Goal: Task Accomplishment & Management: Complete application form

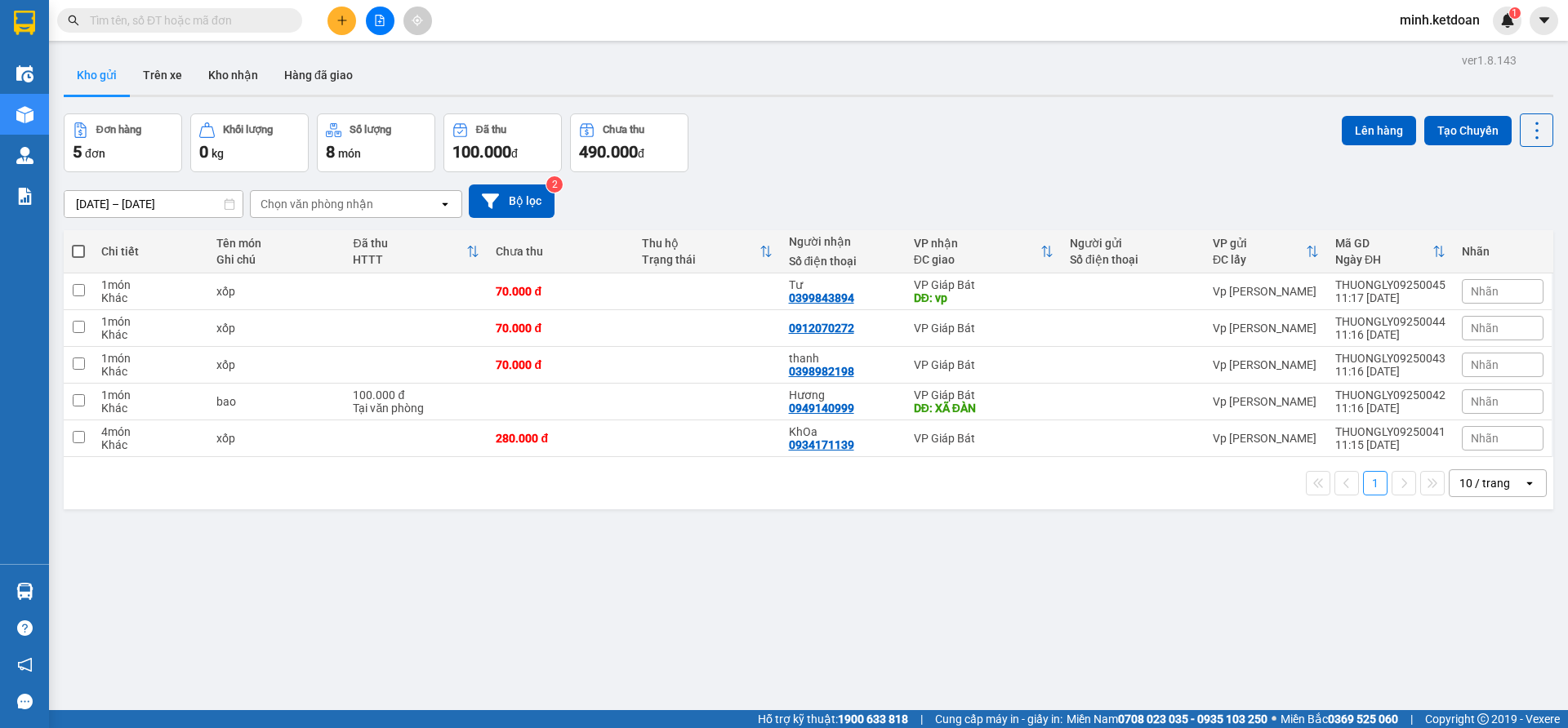
click at [329, 23] on button at bounding box center [342, 21] width 28 height 28
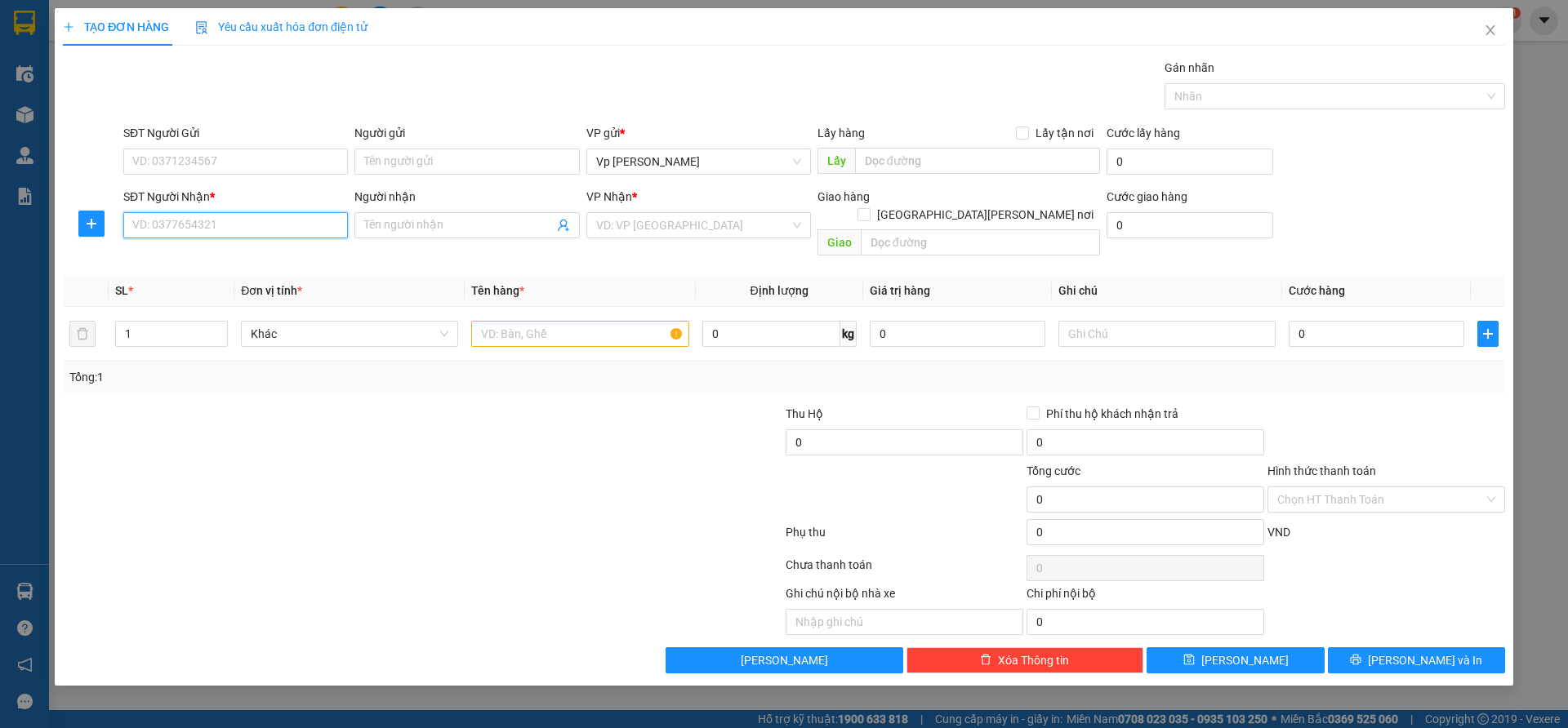
click at [279, 219] on input "SĐT Người Nhận *" at bounding box center [235, 225] width 224 height 26
click at [481, 228] on input "Người nhận" at bounding box center [458, 225] width 189 height 18
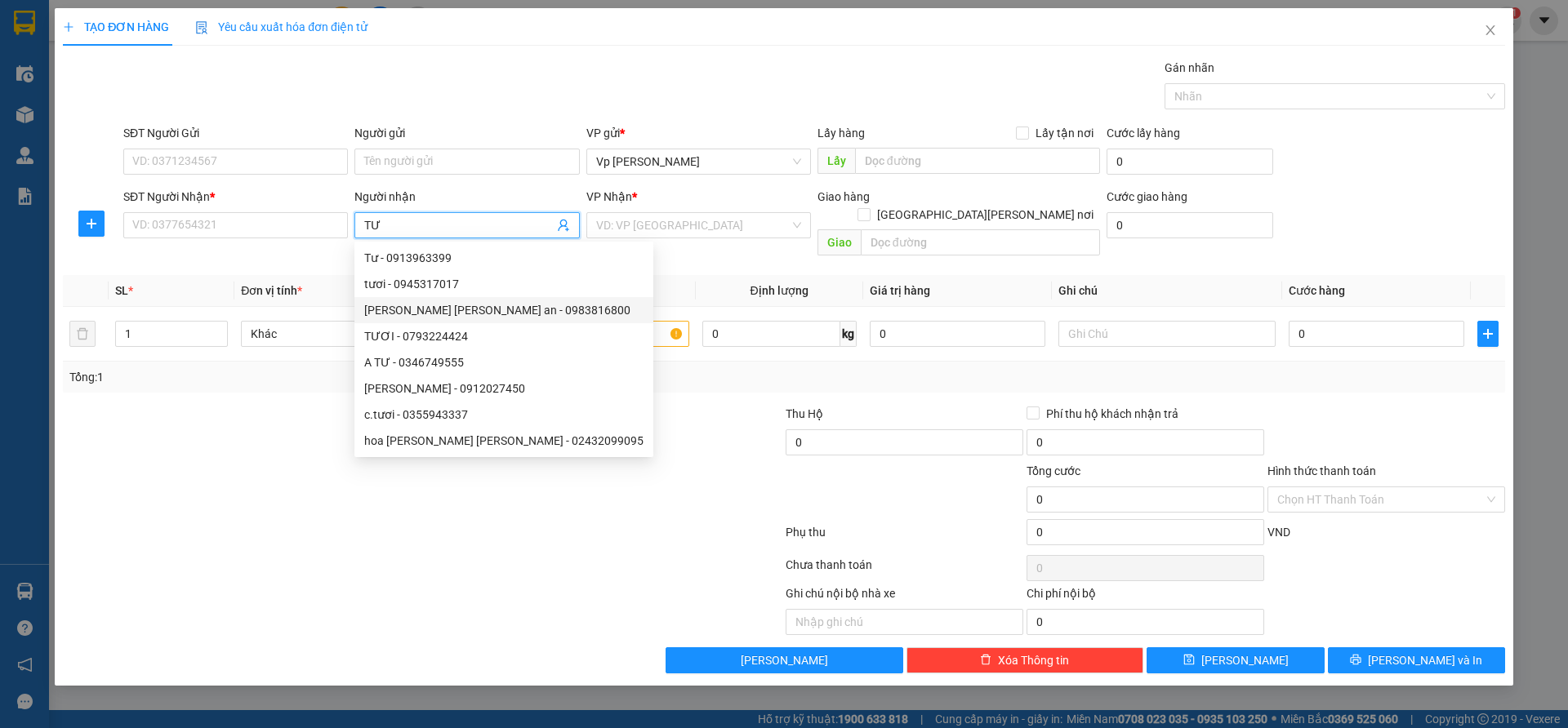
type input "TƯ"
click at [721, 473] on div at bounding box center [663, 491] width 241 height 57
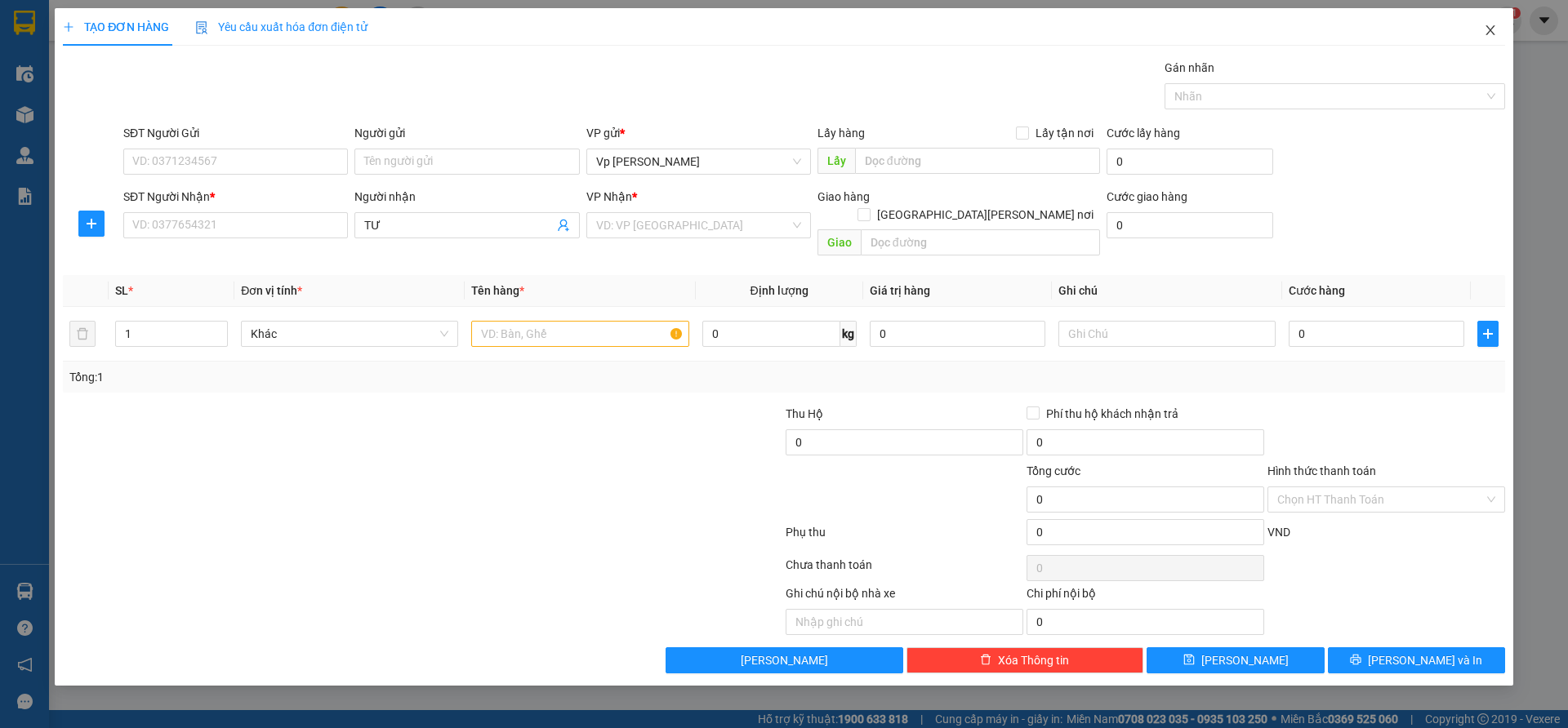
click at [1486, 39] on span "Close" at bounding box center [1490, 30] width 46 height 46
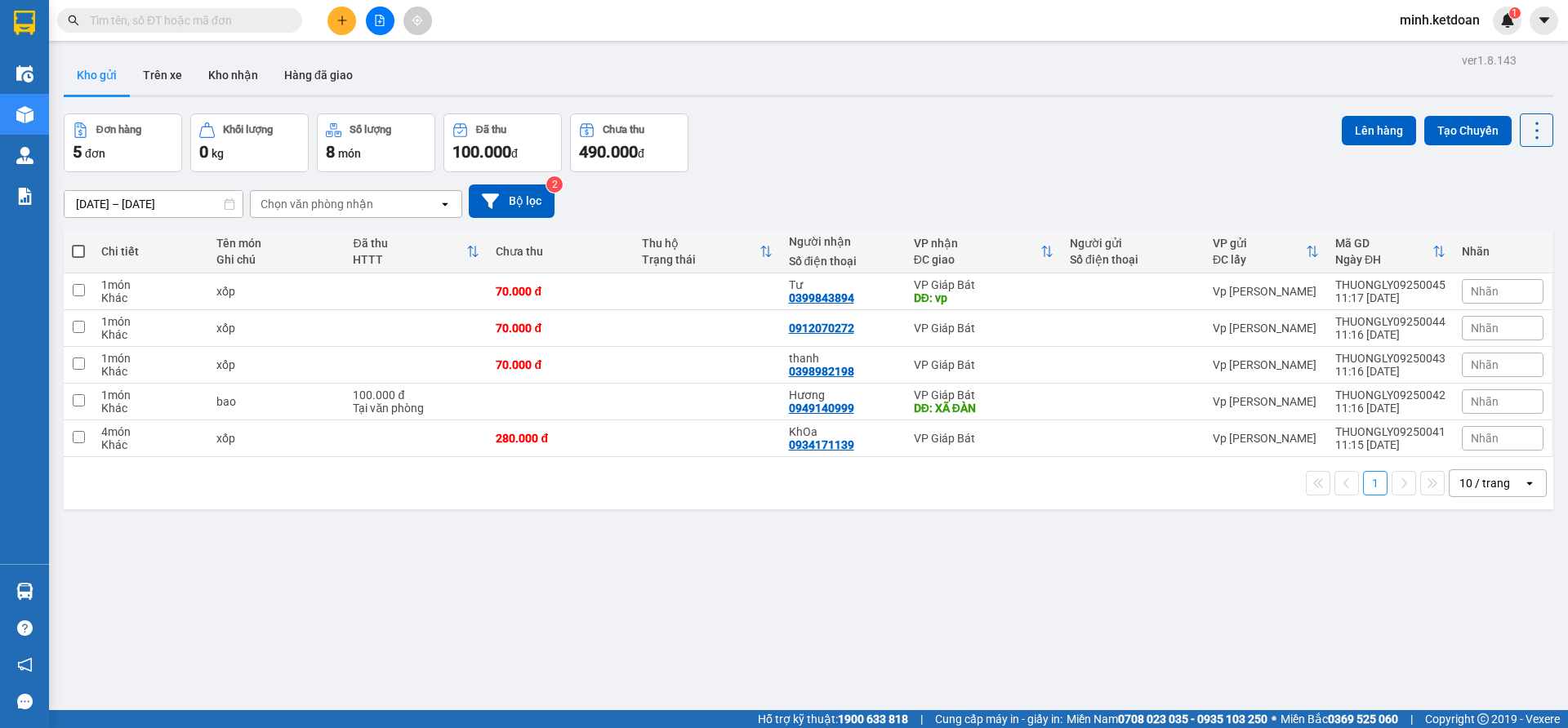
click at [199, 198] on input "[DATE] – [DATE]" at bounding box center [154, 204] width 178 height 26
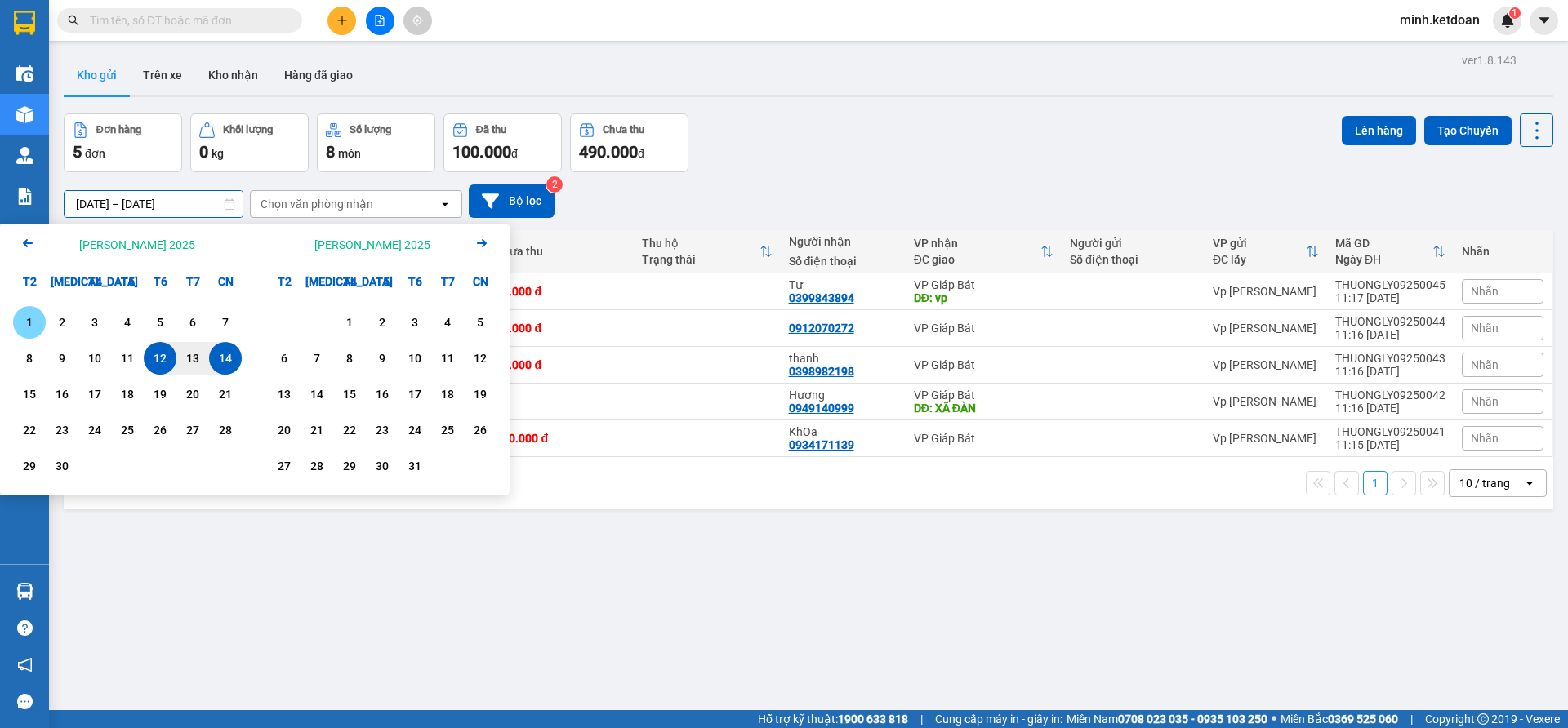
click at [40, 328] on div "1" at bounding box center [29, 323] width 23 height 20
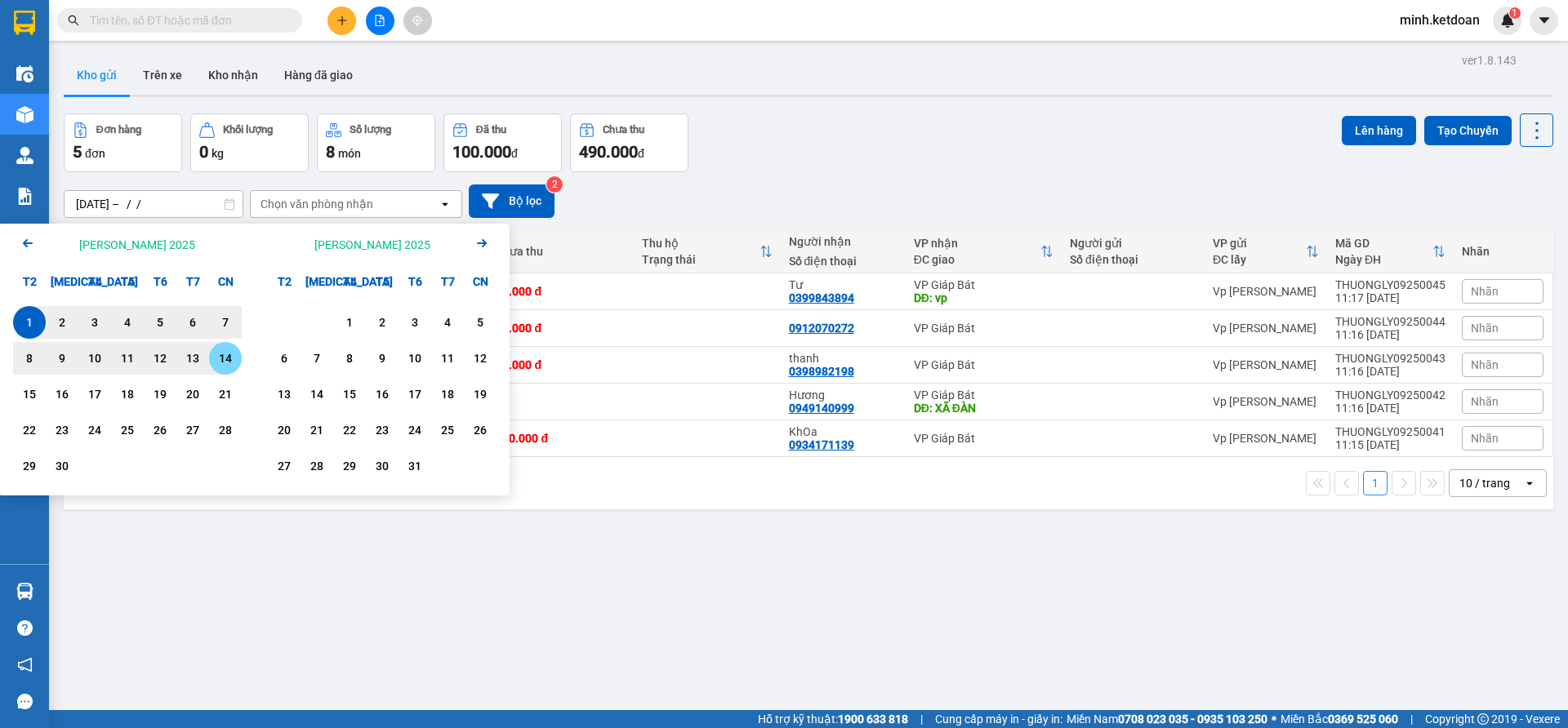
click at [216, 360] on div "14" at bounding box center [225, 358] width 23 height 20
type input "[DATE] – [DATE]"
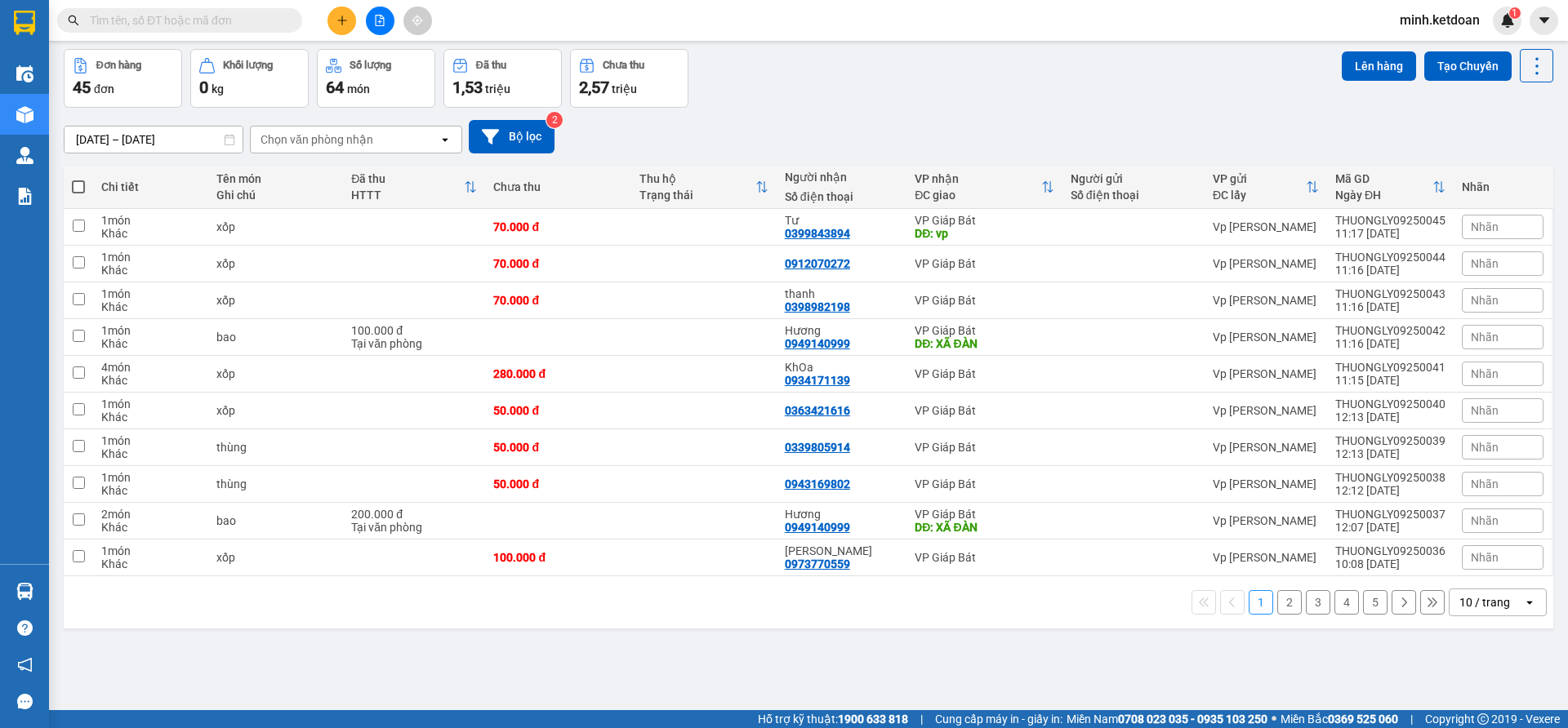
scroll to position [75, 0]
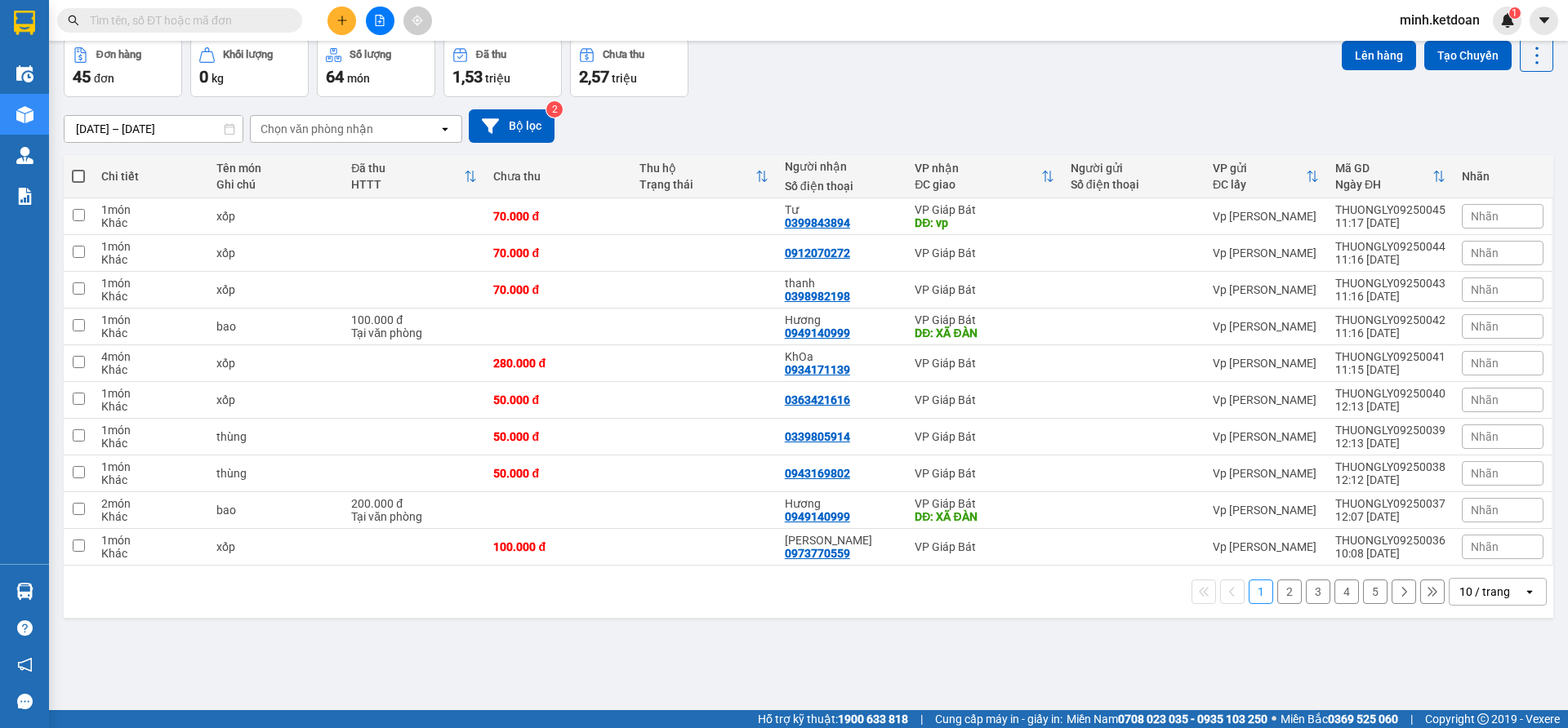
click at [1277, 590] on button "2" at bounding box center [1289, 592] width 24 height 24
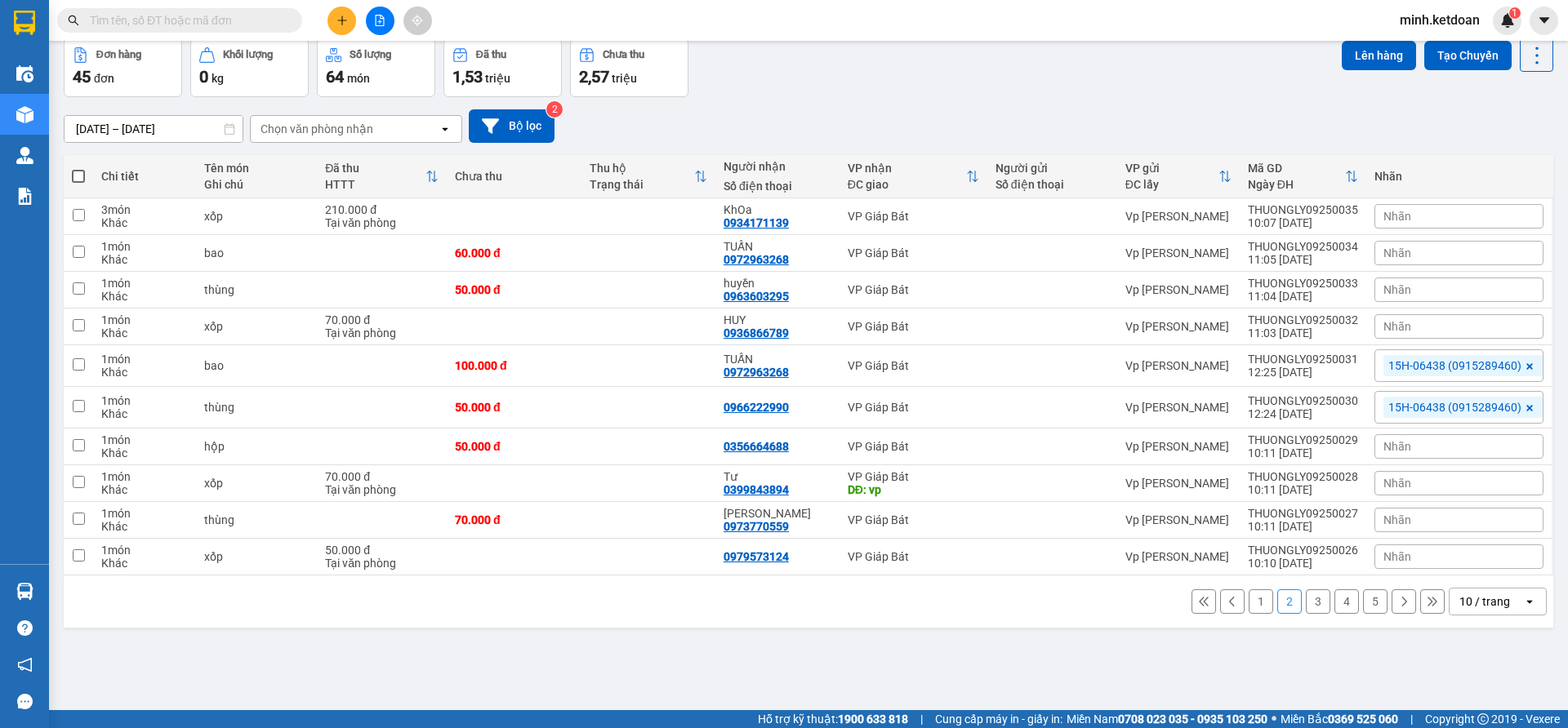
click at [1306, 603] on button "3" at bounding box center [1318, 601] width 24 height 24
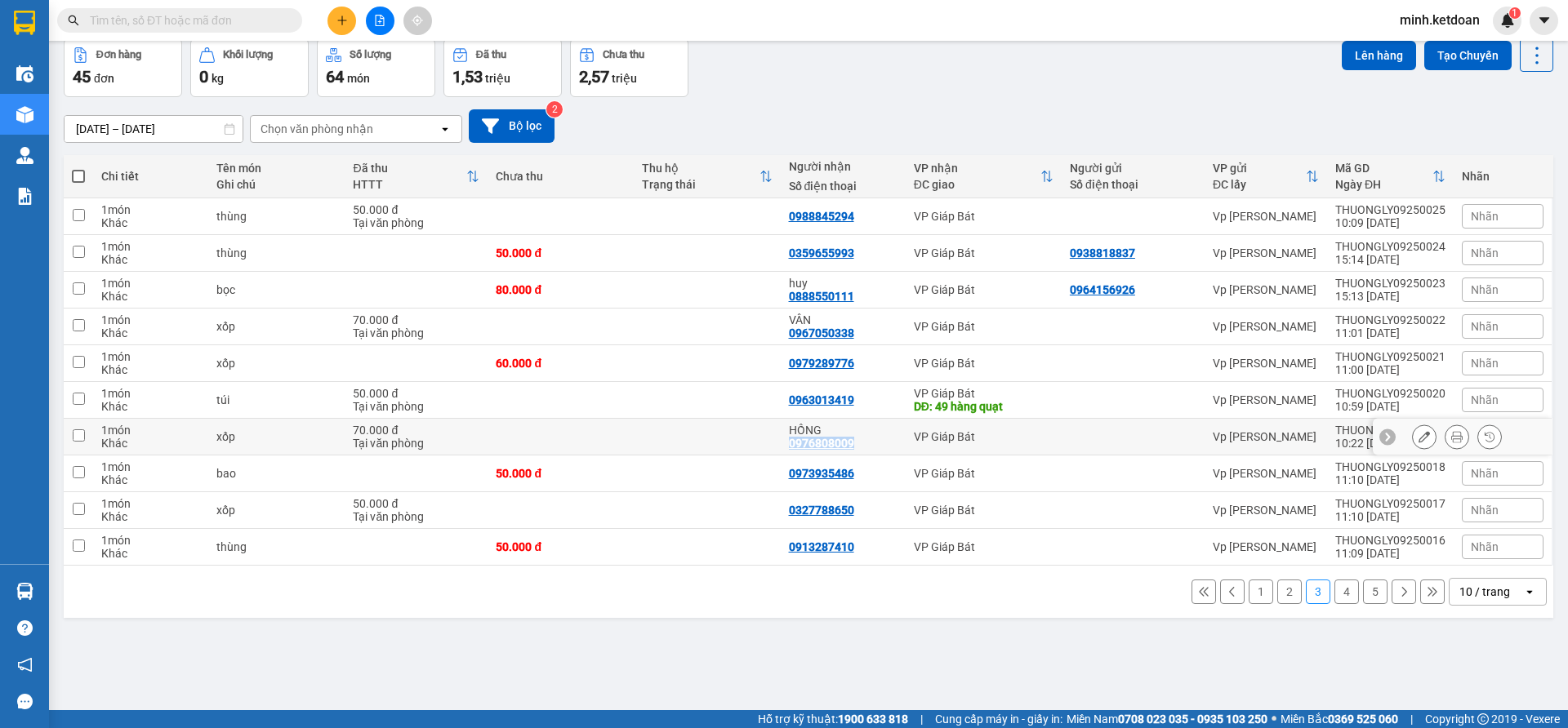
drag, startPoint x: 847, startPoint y: 443, endPoint x: 777, endPoint y: 445, distance: 70.0
click at [781, 445] on td "HỒNG 0976808009" at bounding box center [843, 437] width 125 height 37
checkbox input "true"
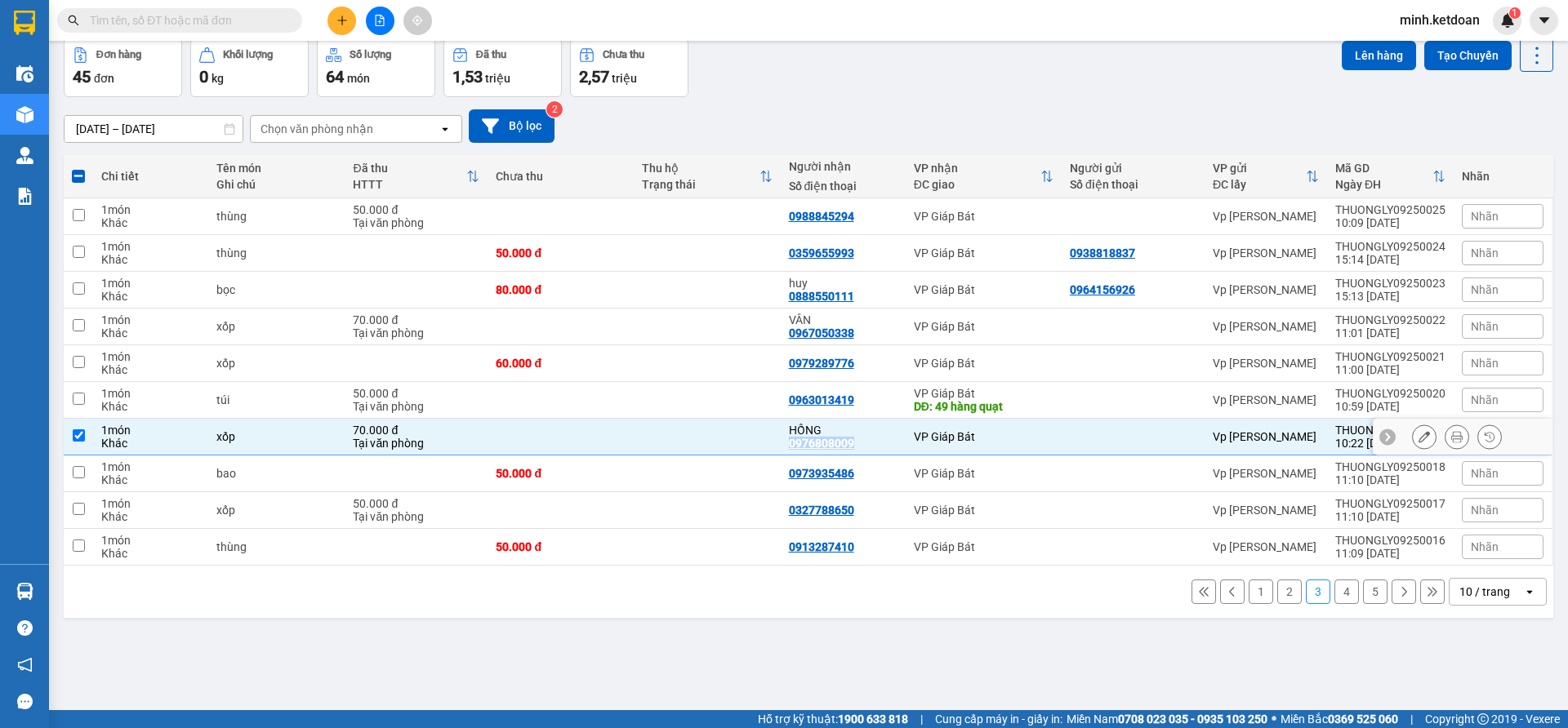
copy div "0976808009"
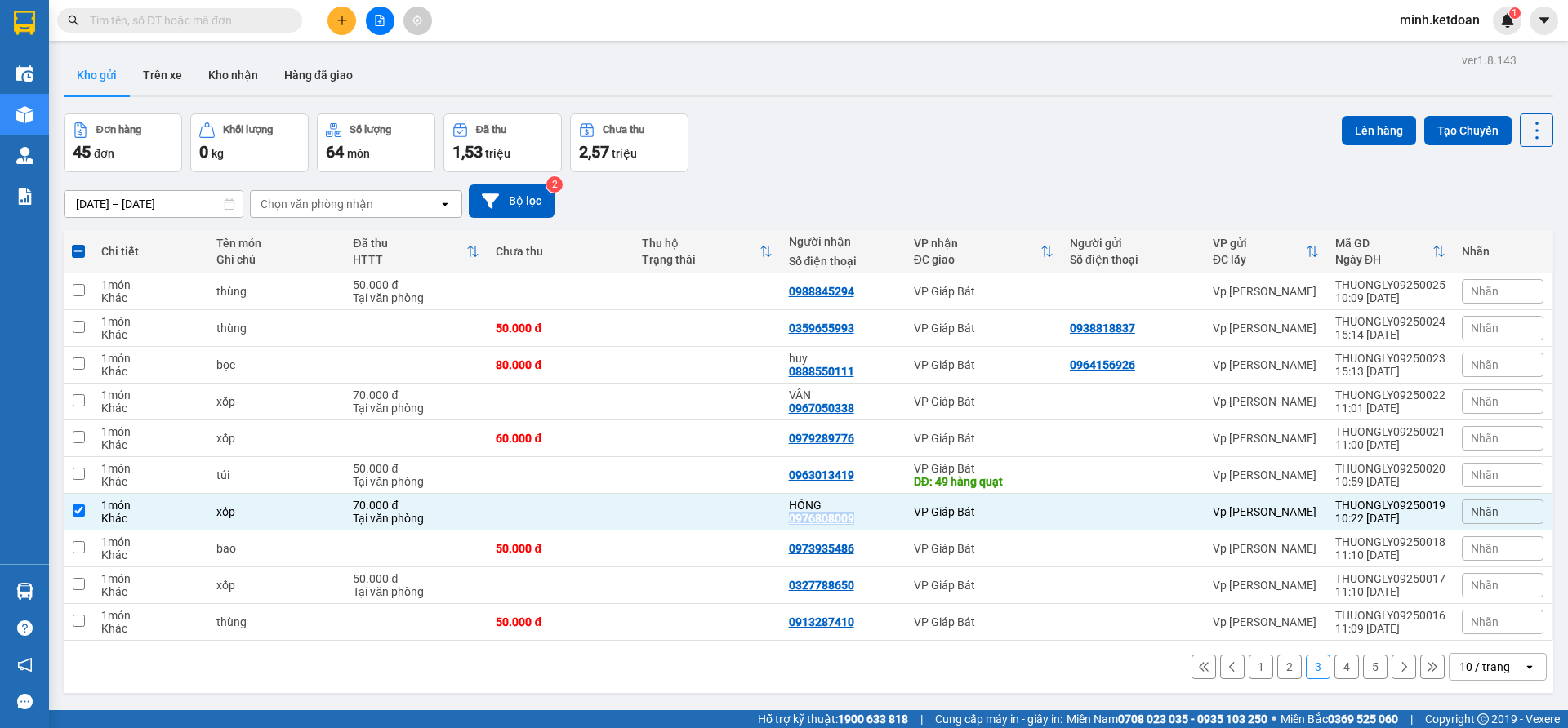
click at [343, 26] on button at bounding box center [342, 21] width 28 height 28
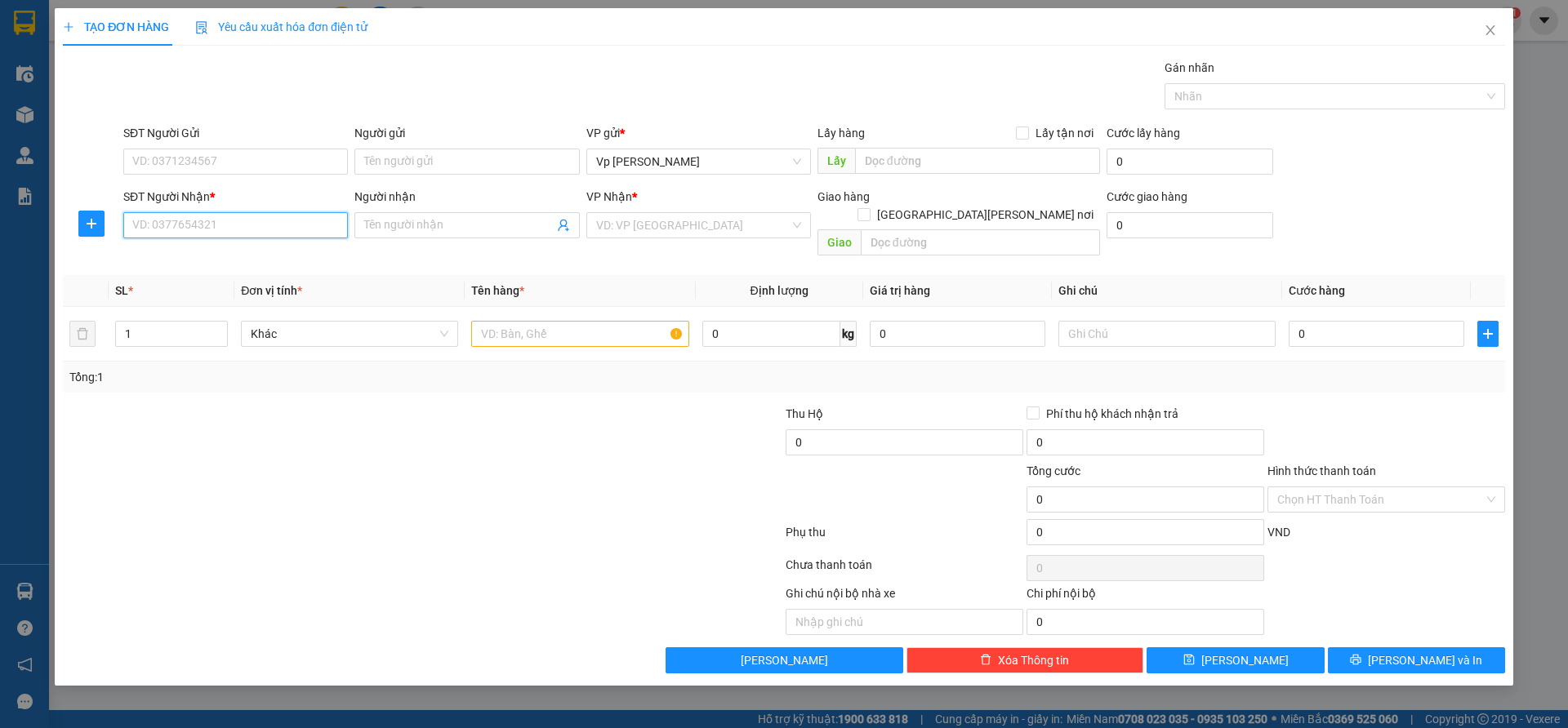
click at [304, 236] on input "SĐT Người Nhận *" at bounding box center [235, 225] width 224 height 26
paste input "0976808009"
type input "0976808009"
click at [398, 275] on th "Đơn vị tính *" at bounding box center [349, 291] width 230 height 32
click at [267, 232] on input "0976808009" at bounding box center [235, 225] width 224 height 26
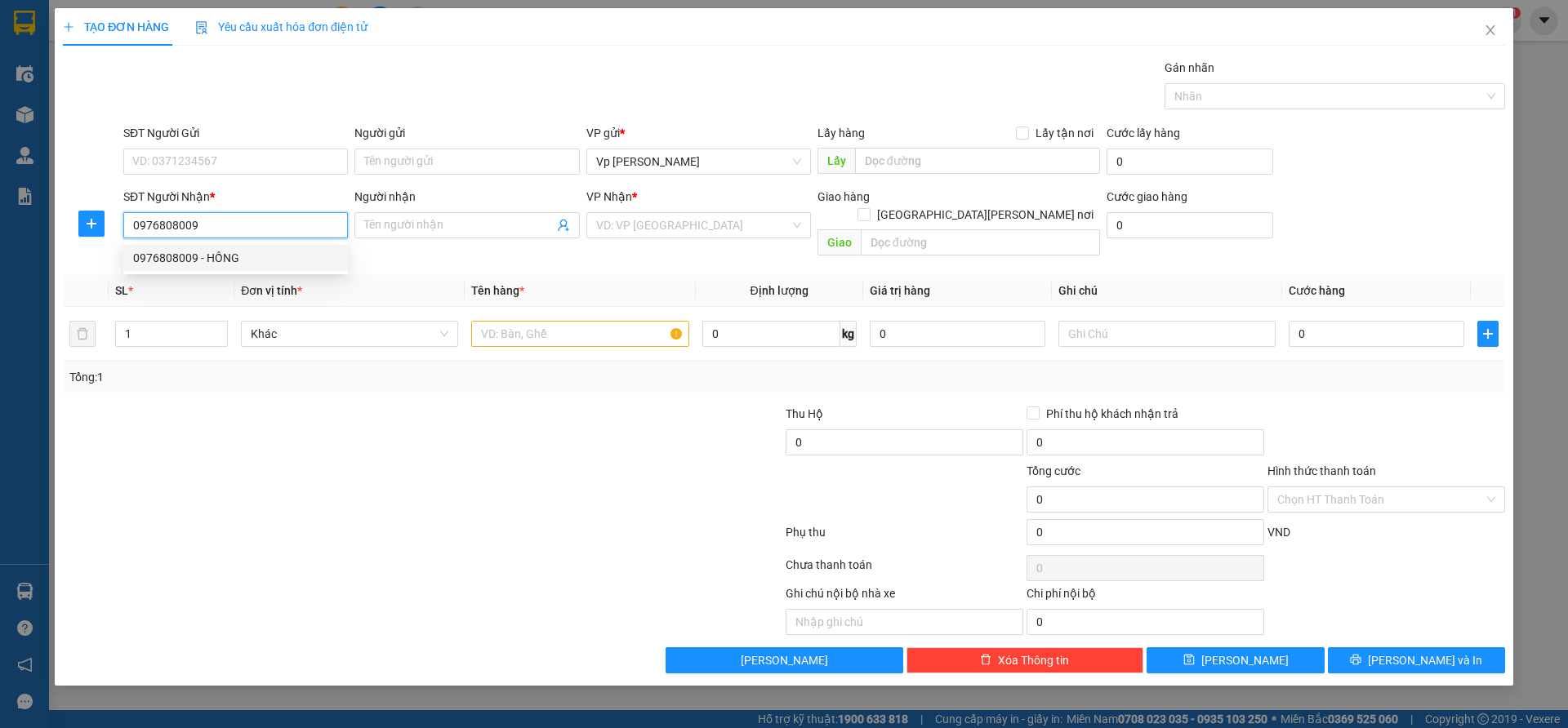
click at [253, 254] on div "0976808009 - HỒNG" at bounding box center [235, 258] width 205 height 18
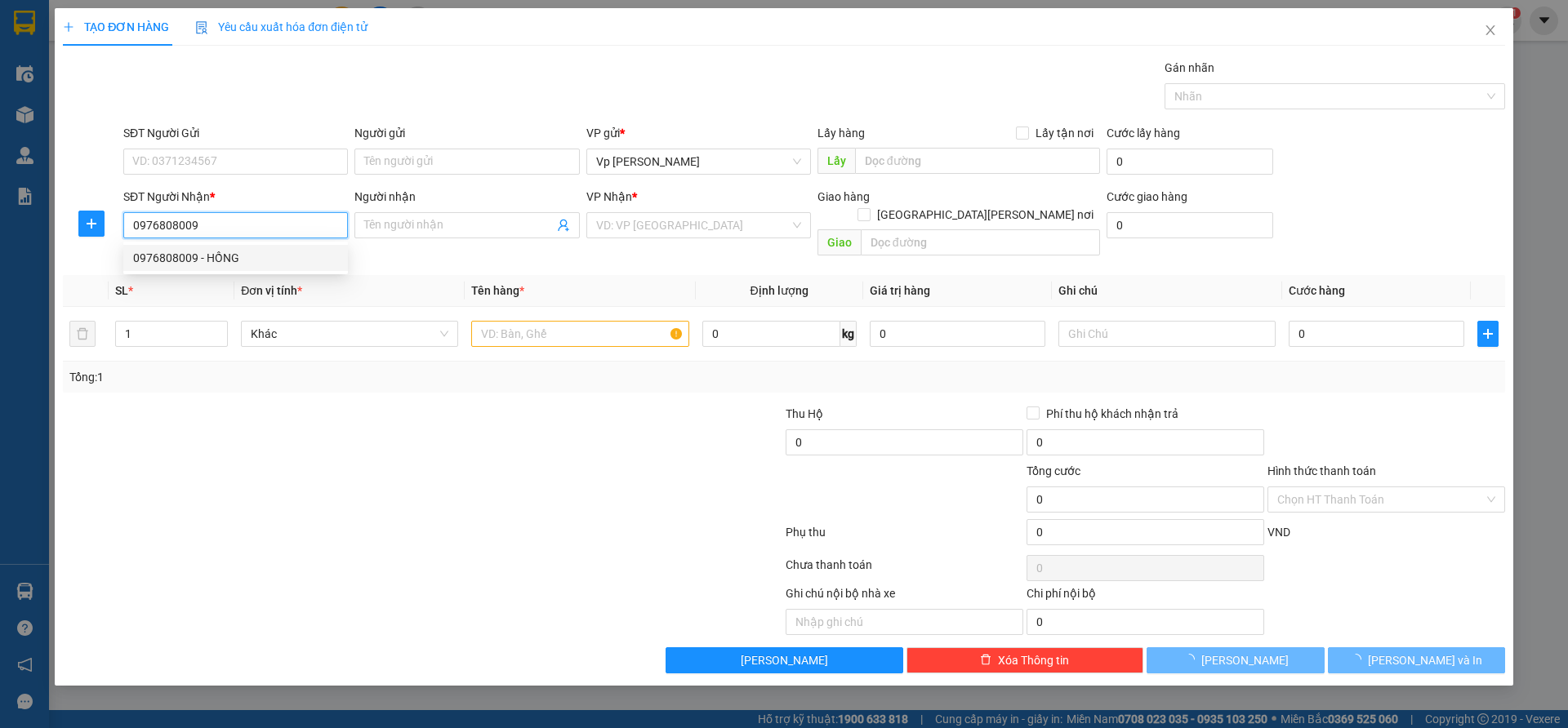
type input "HỒNG"
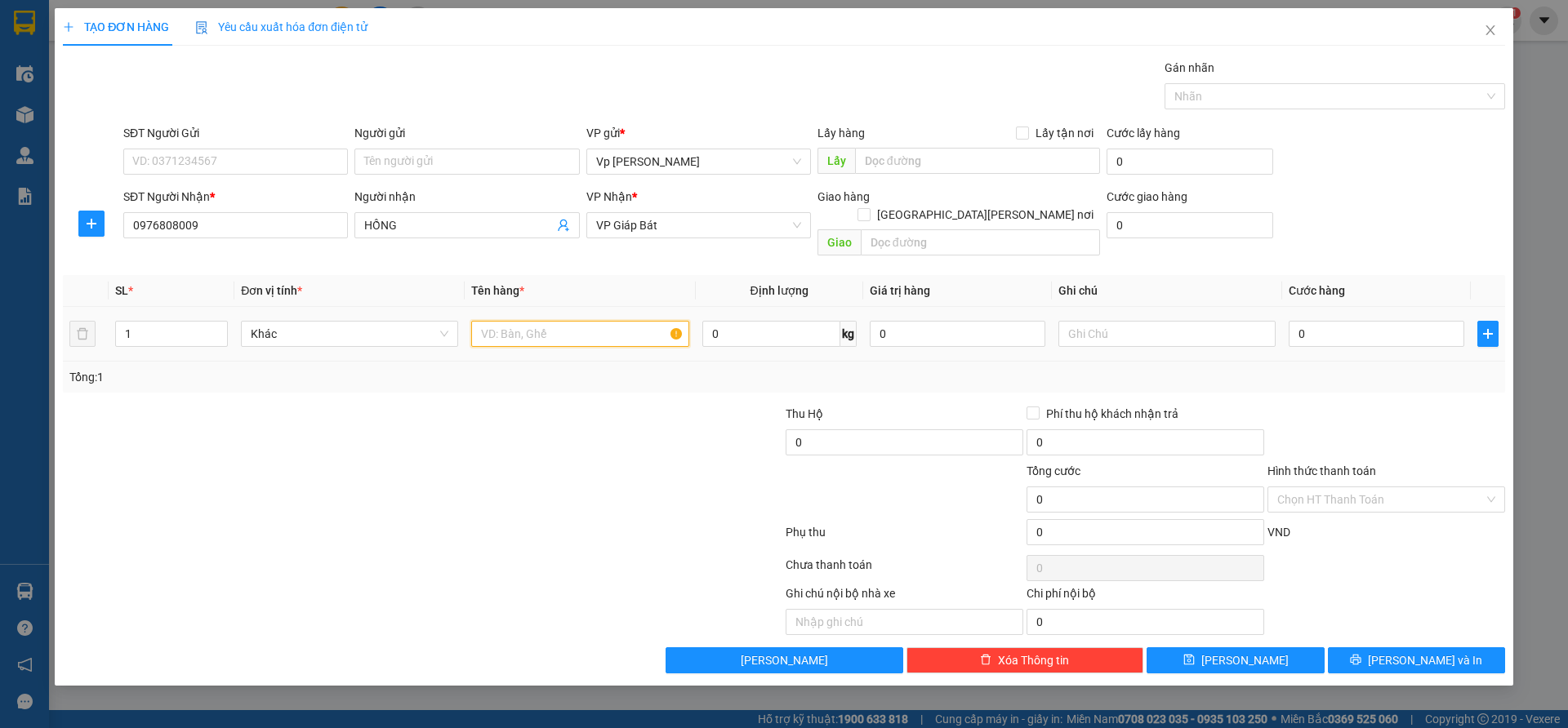
click at [541, 321] on input "text" at bounding box center [580, 334] width 217 height 26
type input "XỐP"
click at [1295, 321] on input "0" at bounding box center [1377, 334] width 176 height 26
type input "8"
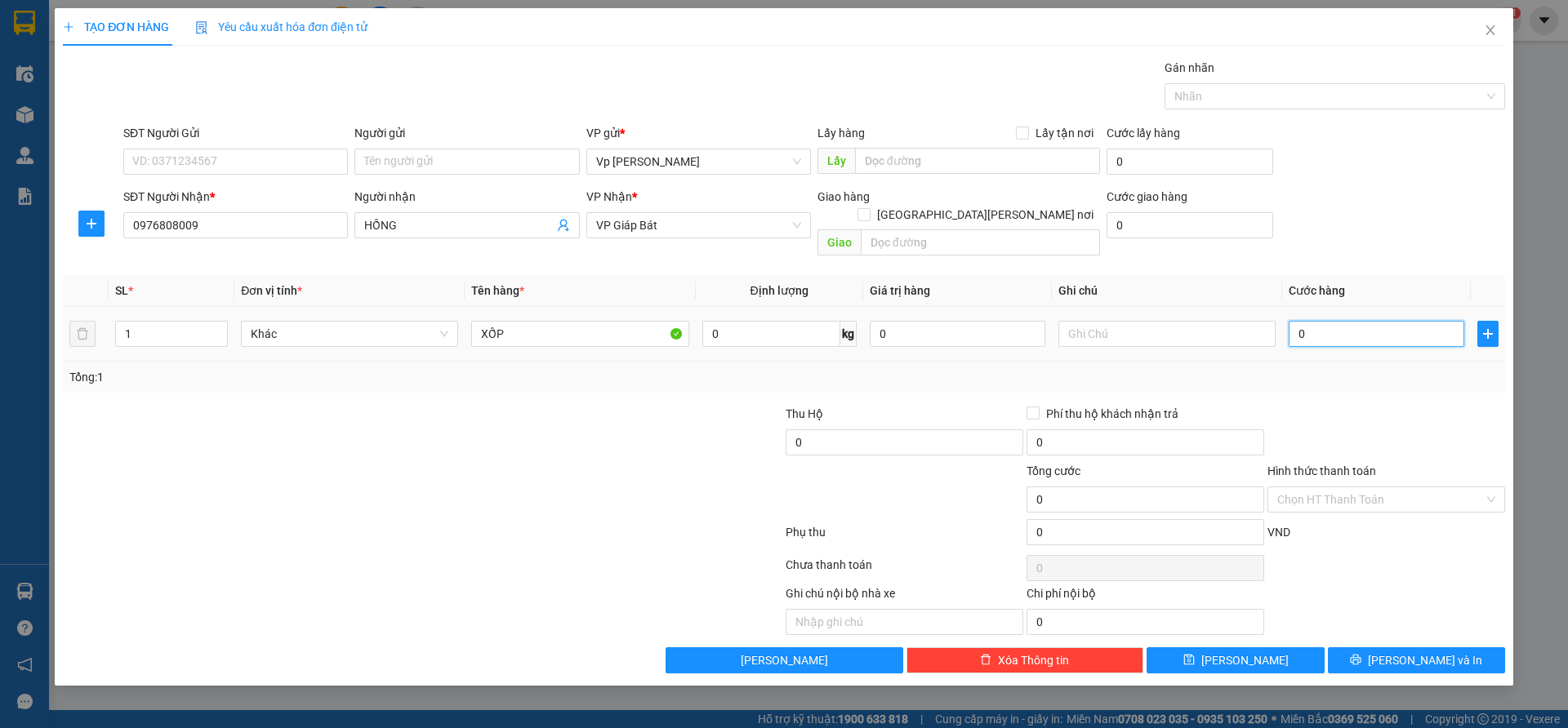
type input "8"
type input "80"
type input "800"
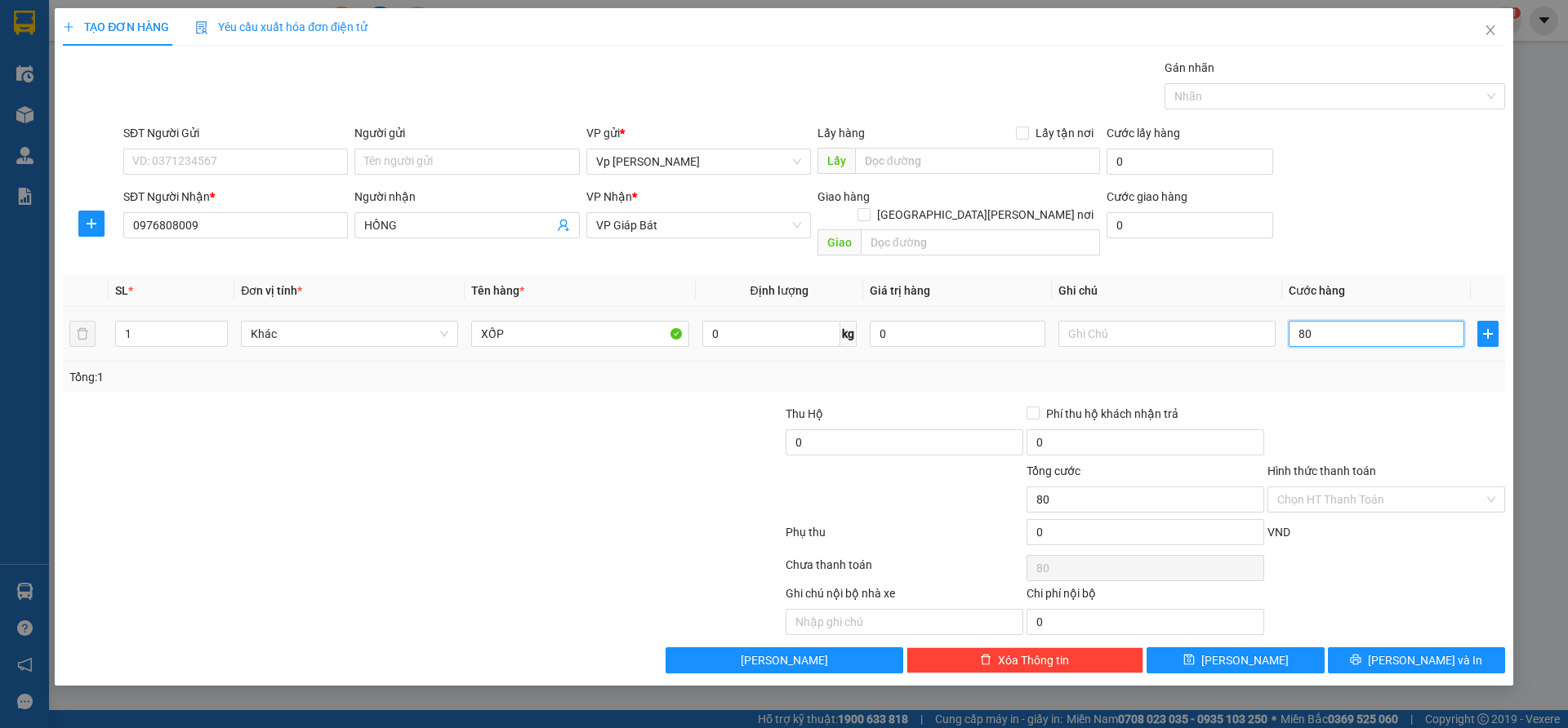
type input "800"
type input "8.000"
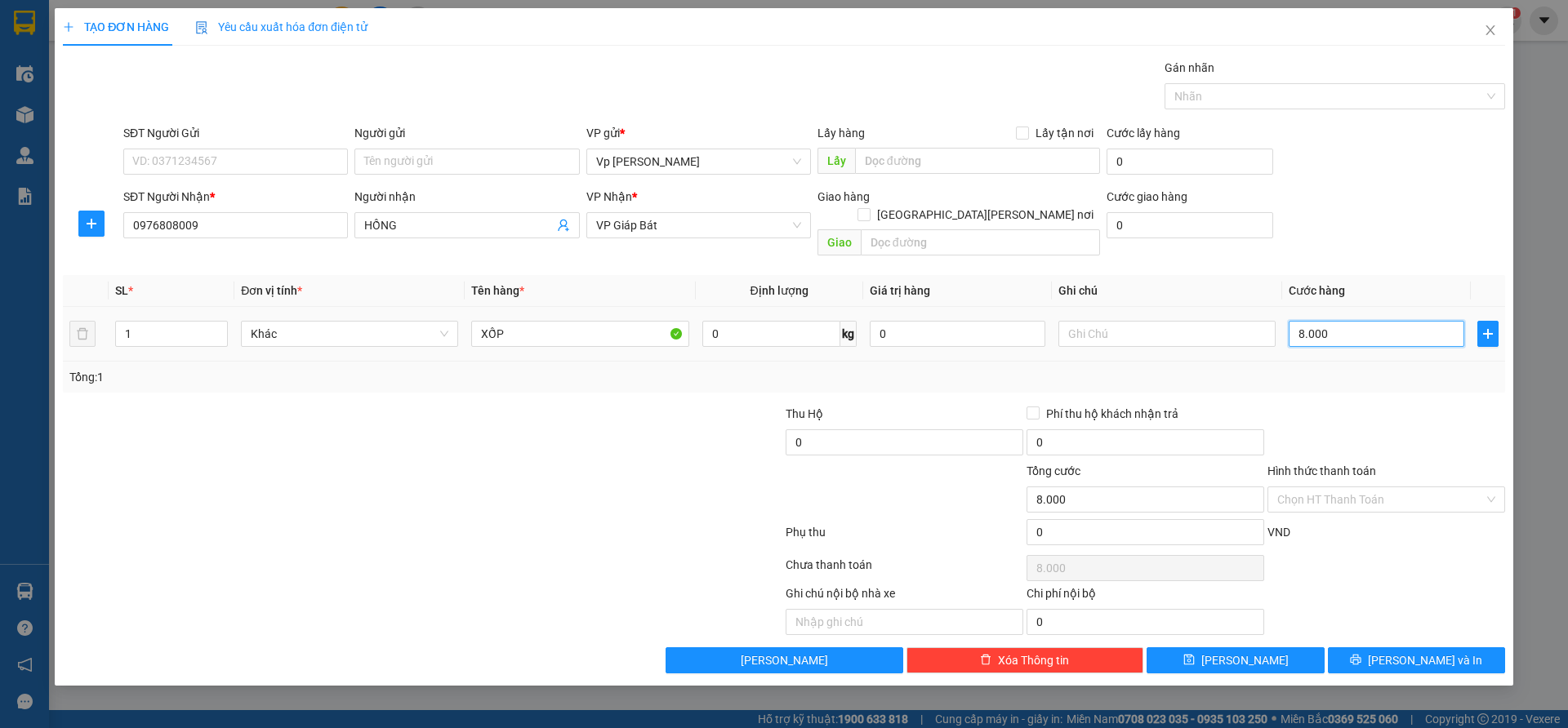
type input "80.000"
click at [1407, 487] on input "Hình thức thanh toán" at bounding box center [1380, 499] width 206 height 24
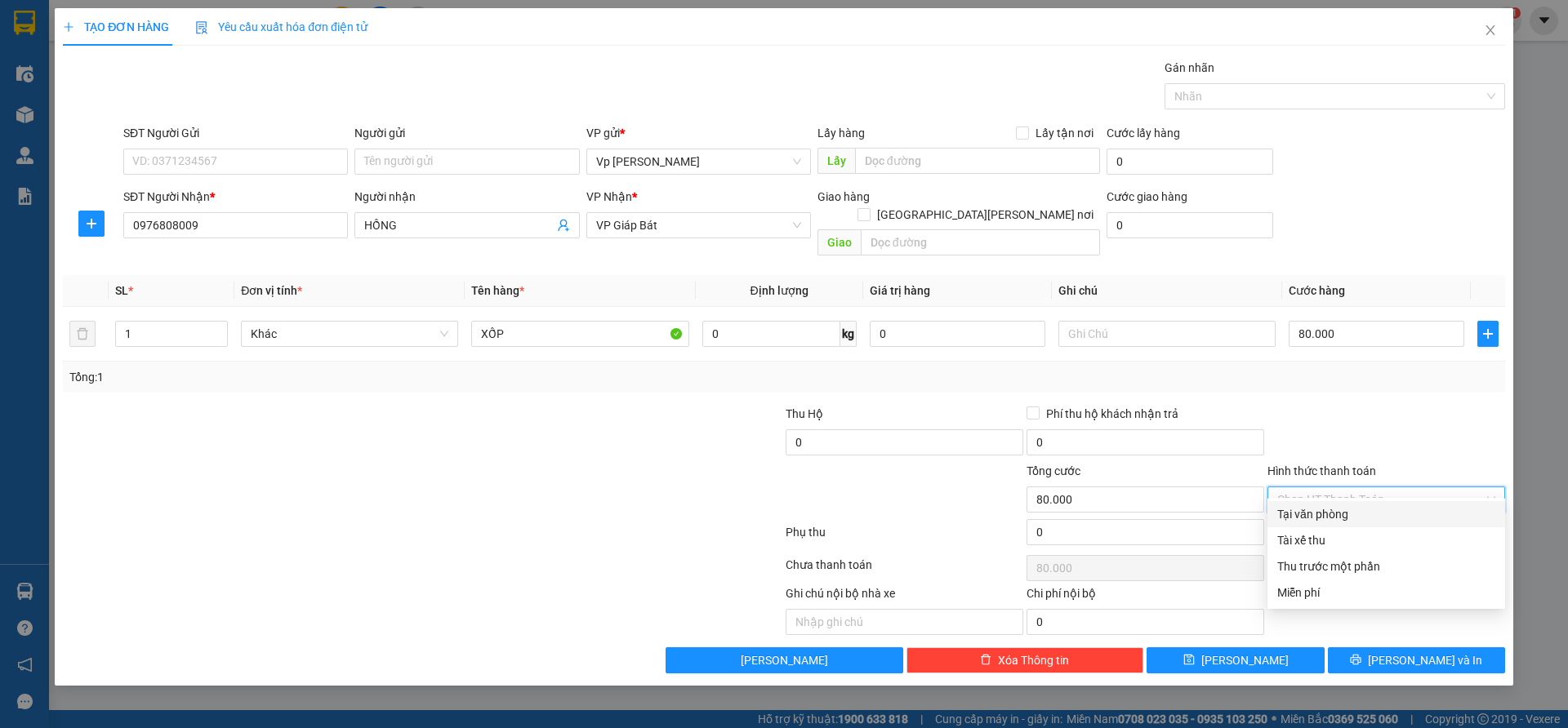
click at [1390, 522] on div "Tại văn phòng" at bounding box center [1386, 514] width 218 height 18
type input "0"
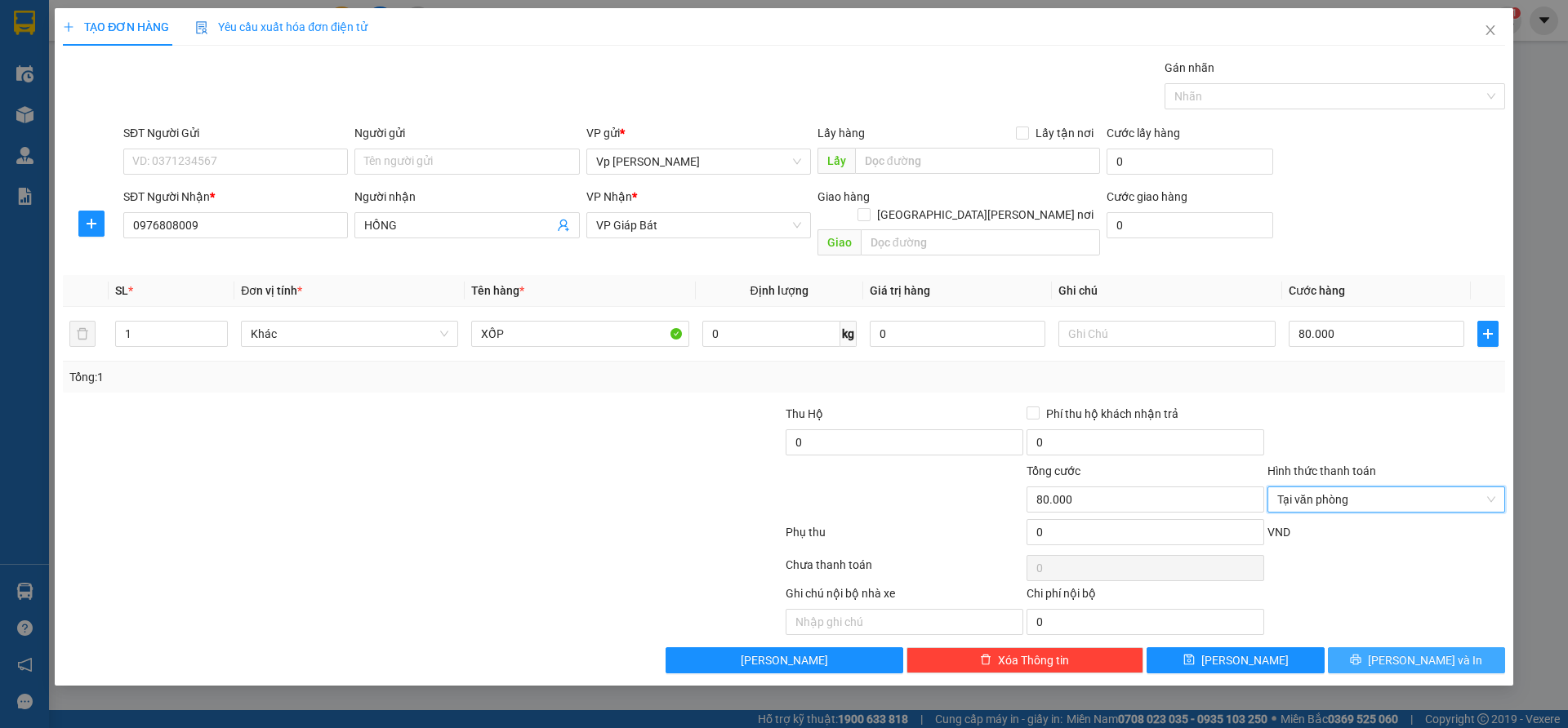
click at [1446, 654] on button "[PERSON_NAME] và In" at bounding box center [1415, 661] width 177 height 26
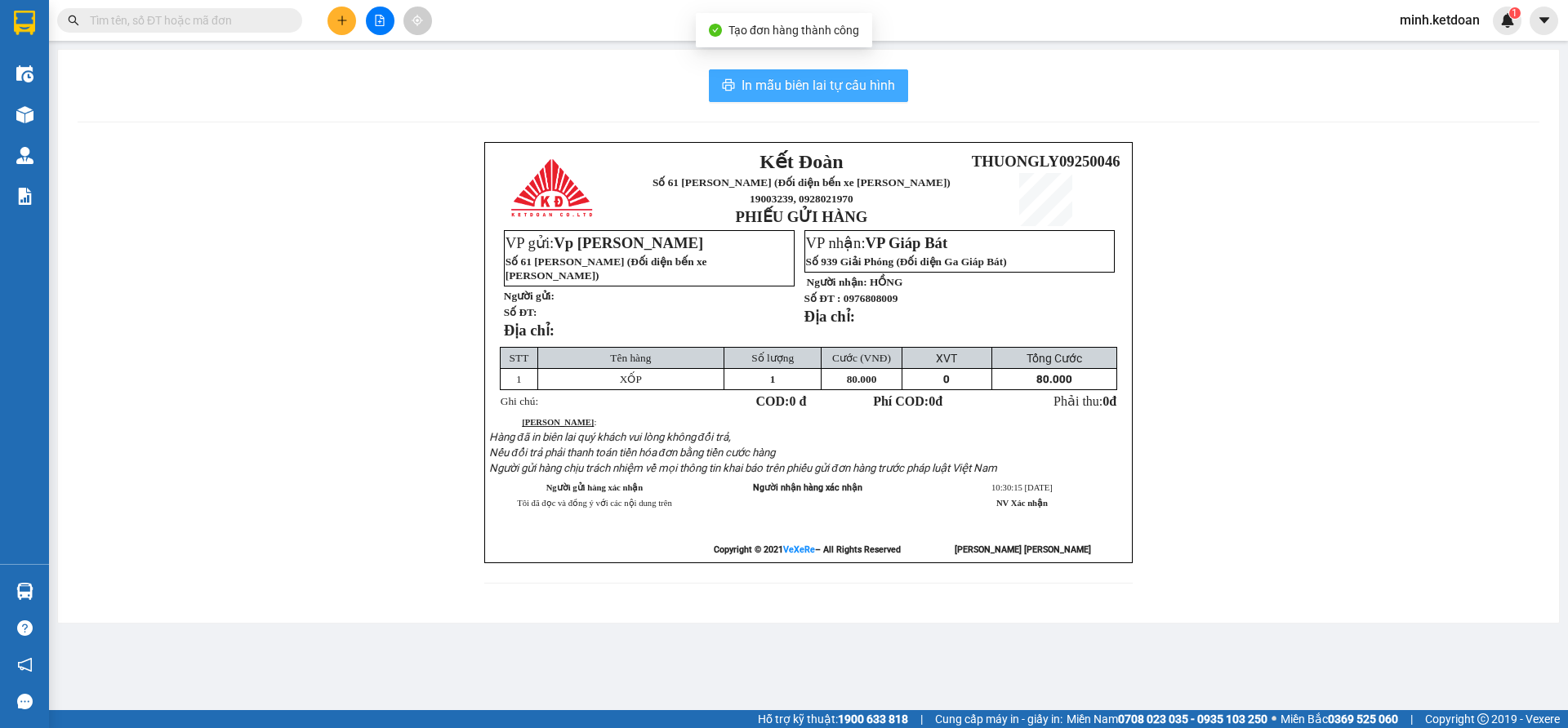
click at [873, 88] on span "In mẫu biên lai tự cấu hình" at bounding box center [818, 85] width 154 height 21
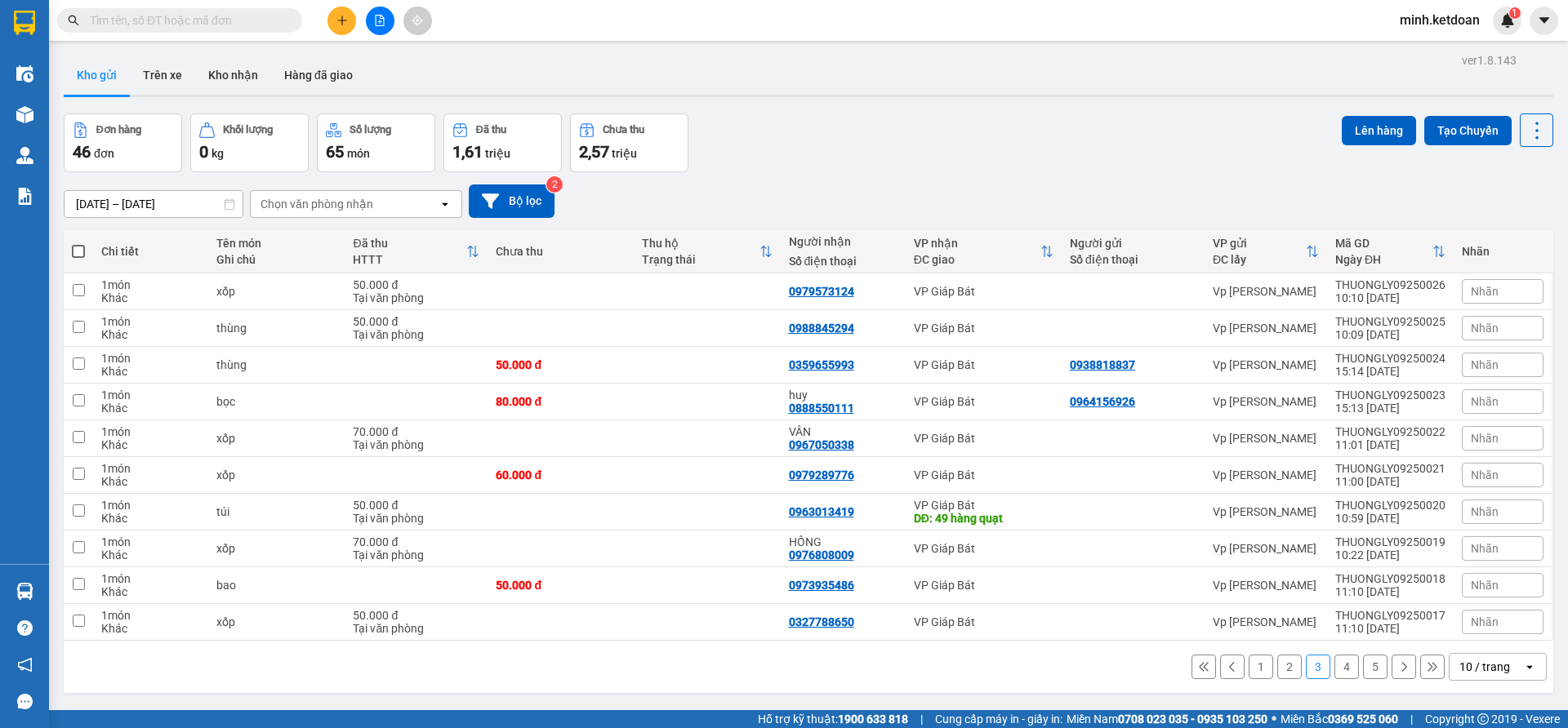
click at [1248, 667] on button "1" at bounding box center [1260, 667] width 24 height 24
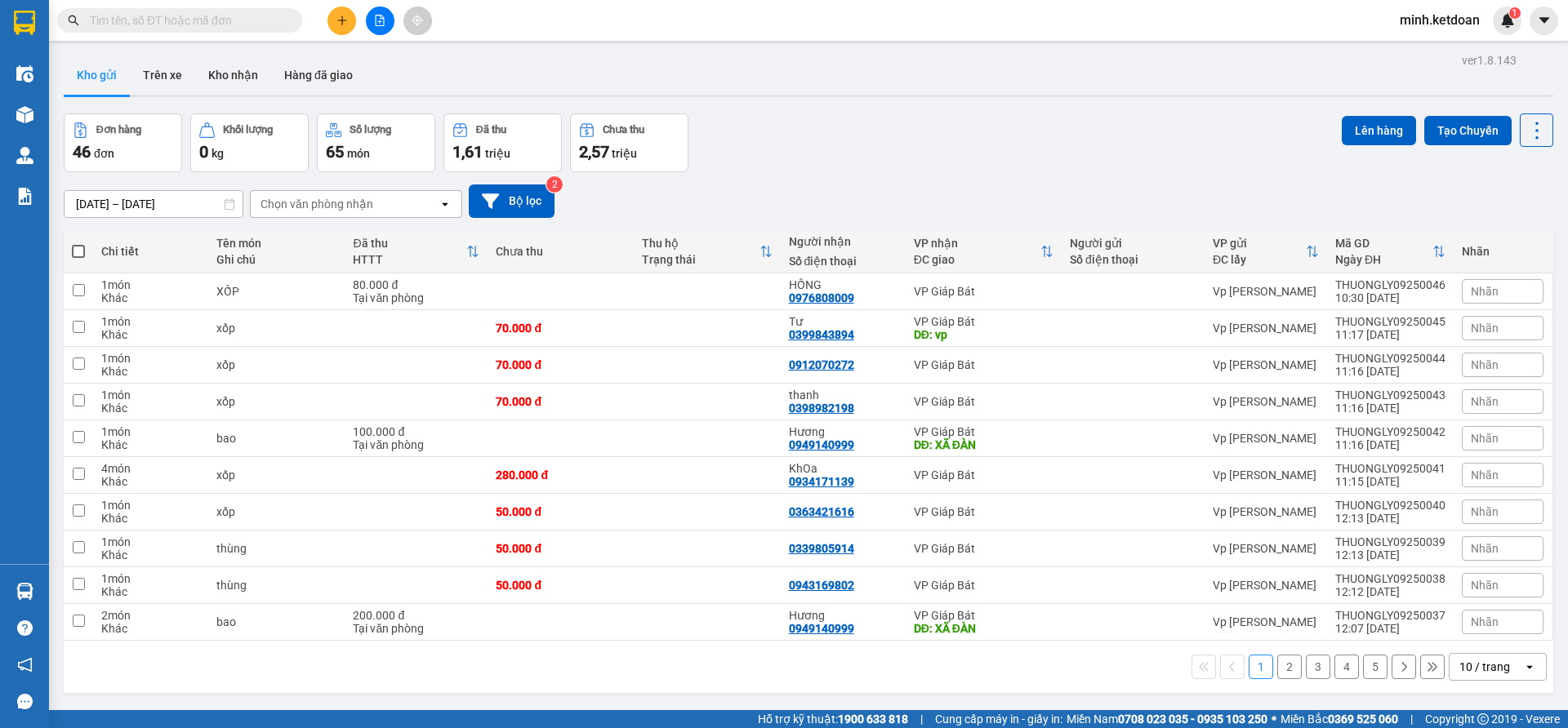
click at [221, 205] on input "[DATE] – [DATE]" at bounding box center [154, 204] width 178 height 26
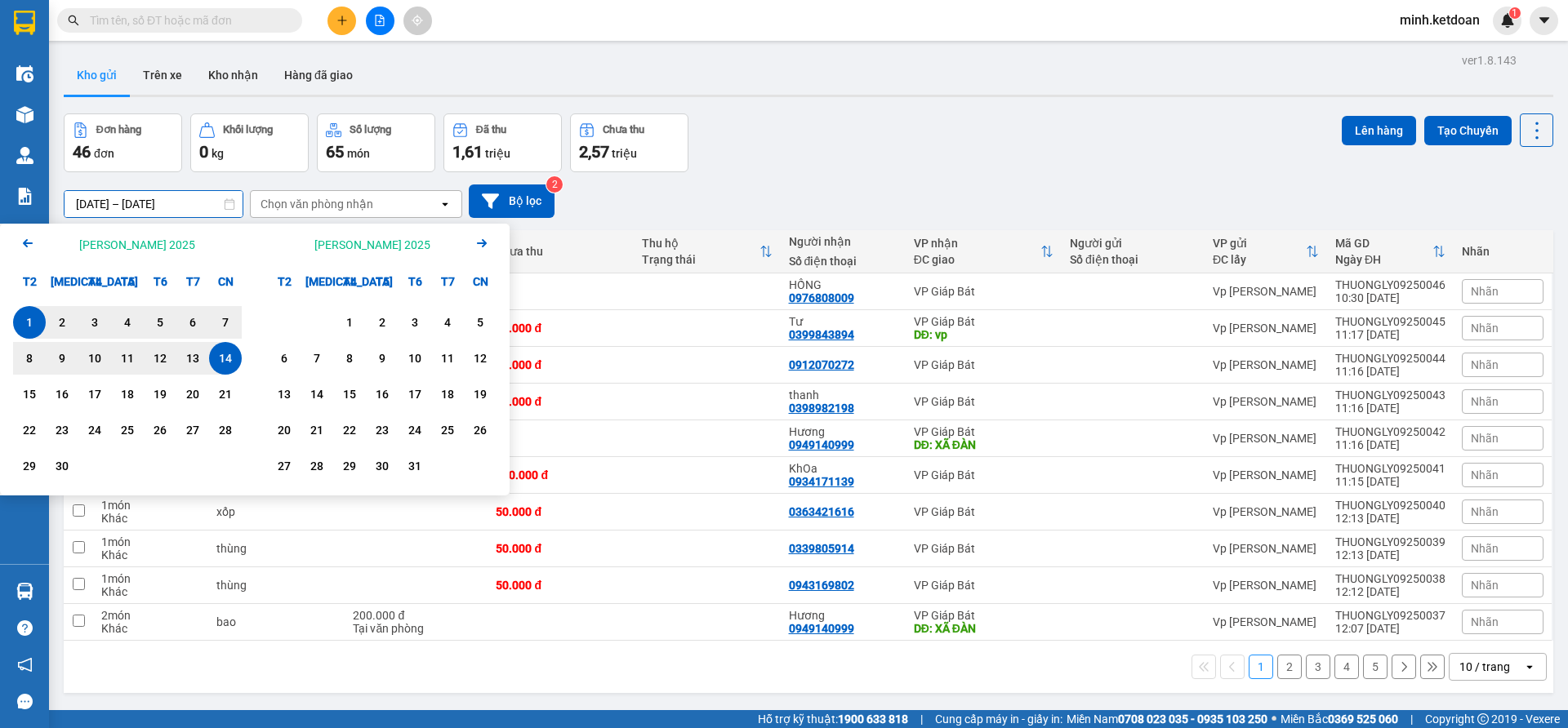
click at [222, 356] on div "14" at bounding box center [225, 358] width 23 height 20
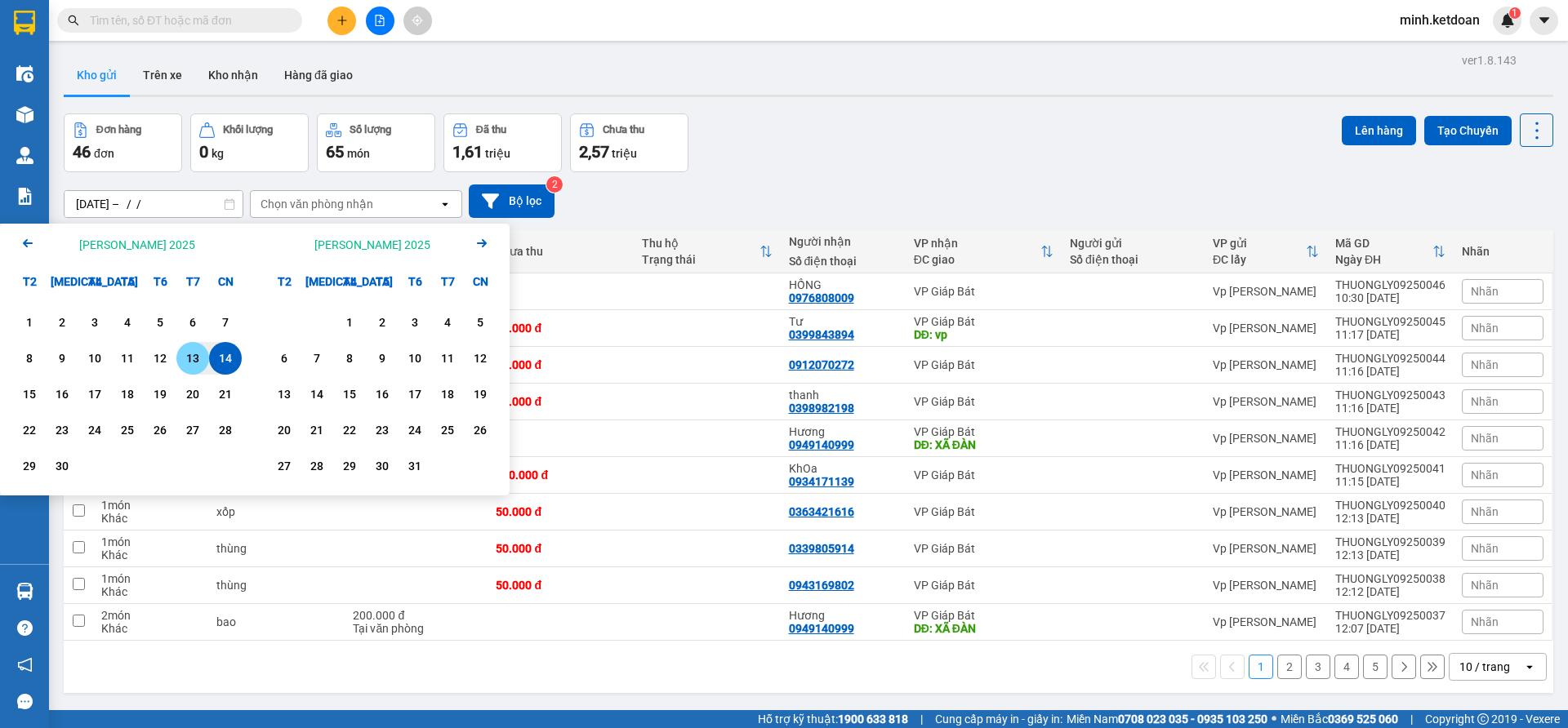
click at [195, 357] on div "13" at bounding box center [192, 358] width 23 height 20
type input "[DATE] – [DATE]"
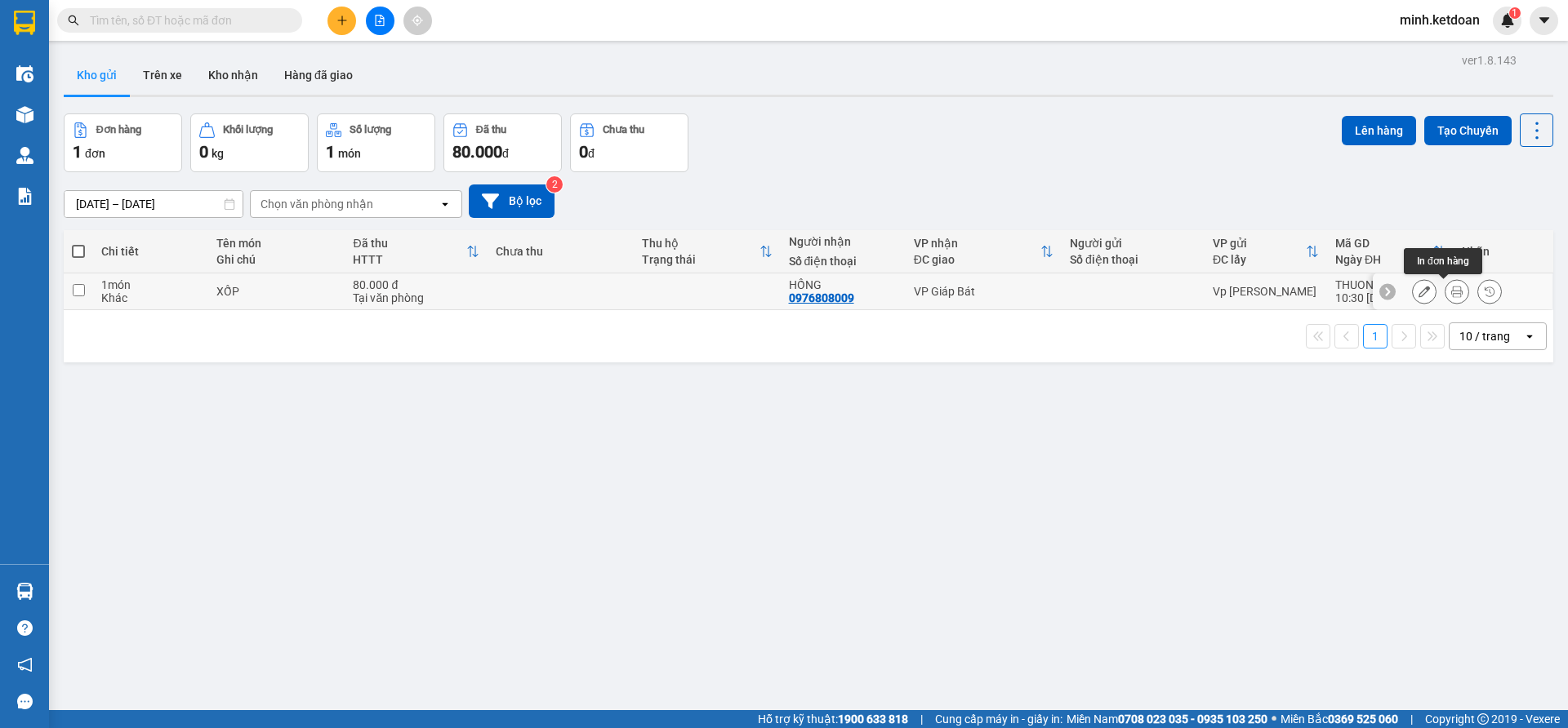
click at [1451, 297] on icon at bounding box center [1456, 291] width 11 height 11
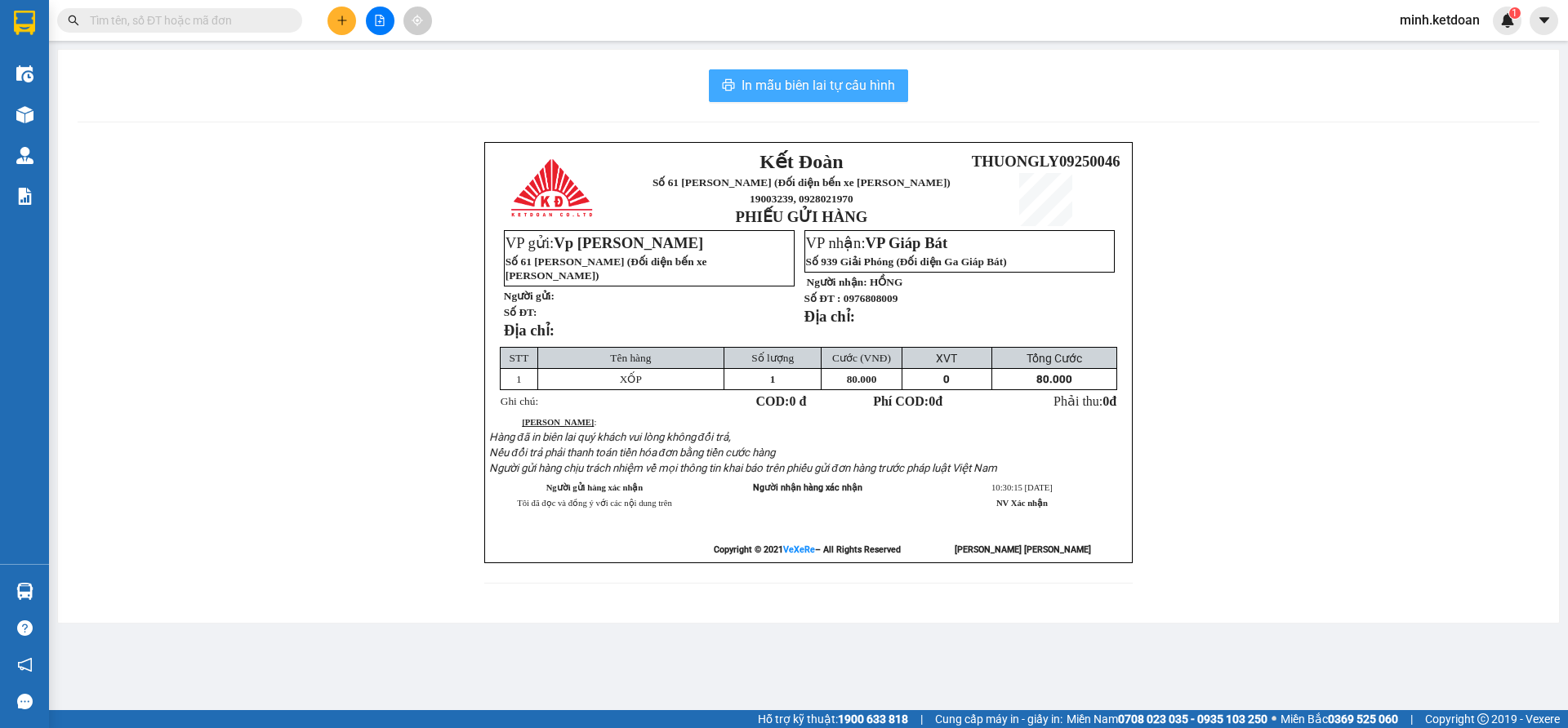
click at [836, 85] on span "In mẫu biên lai tự cấu hình" at bounding box center [818, 85] width 154 height 21
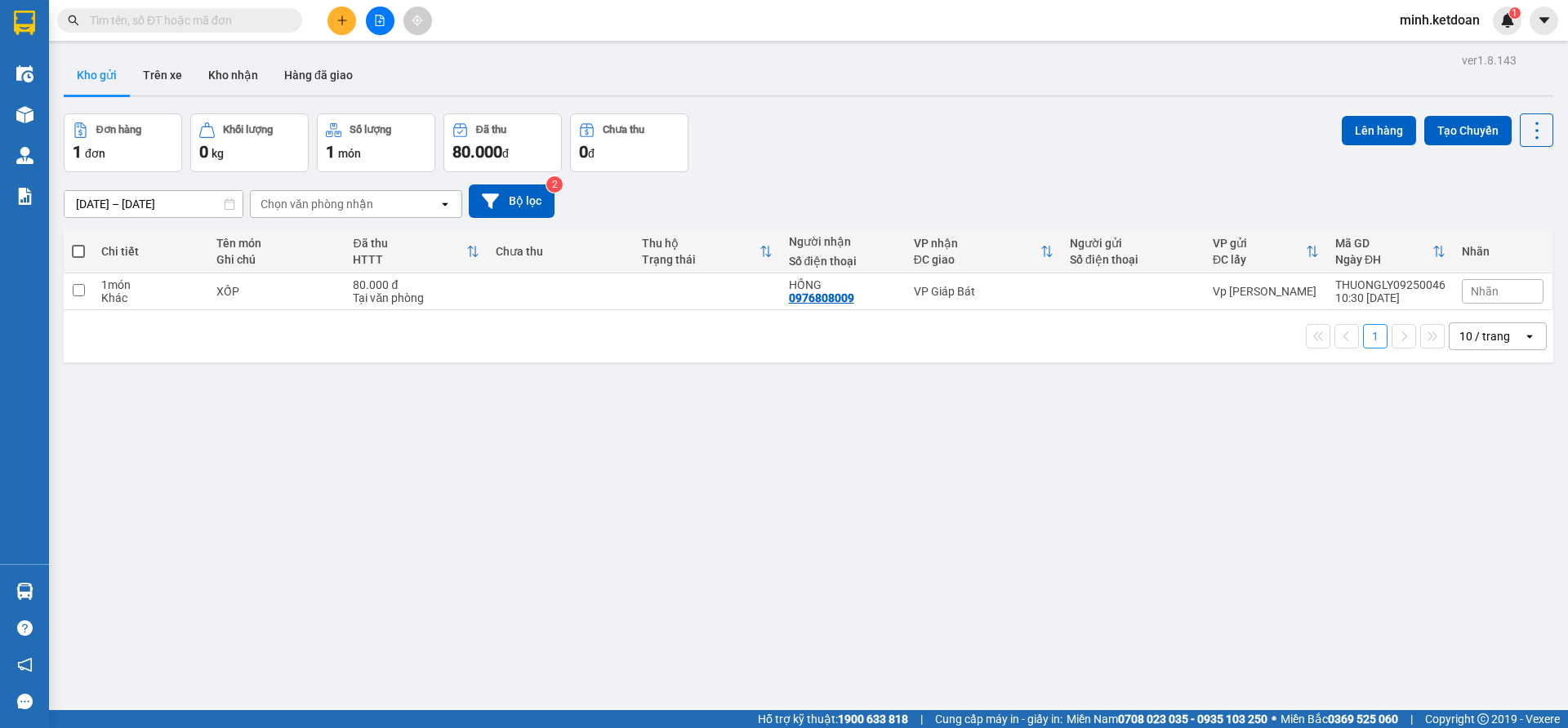
click at [348, 25] on button at bounding box center [342, 21] width 28 height 28
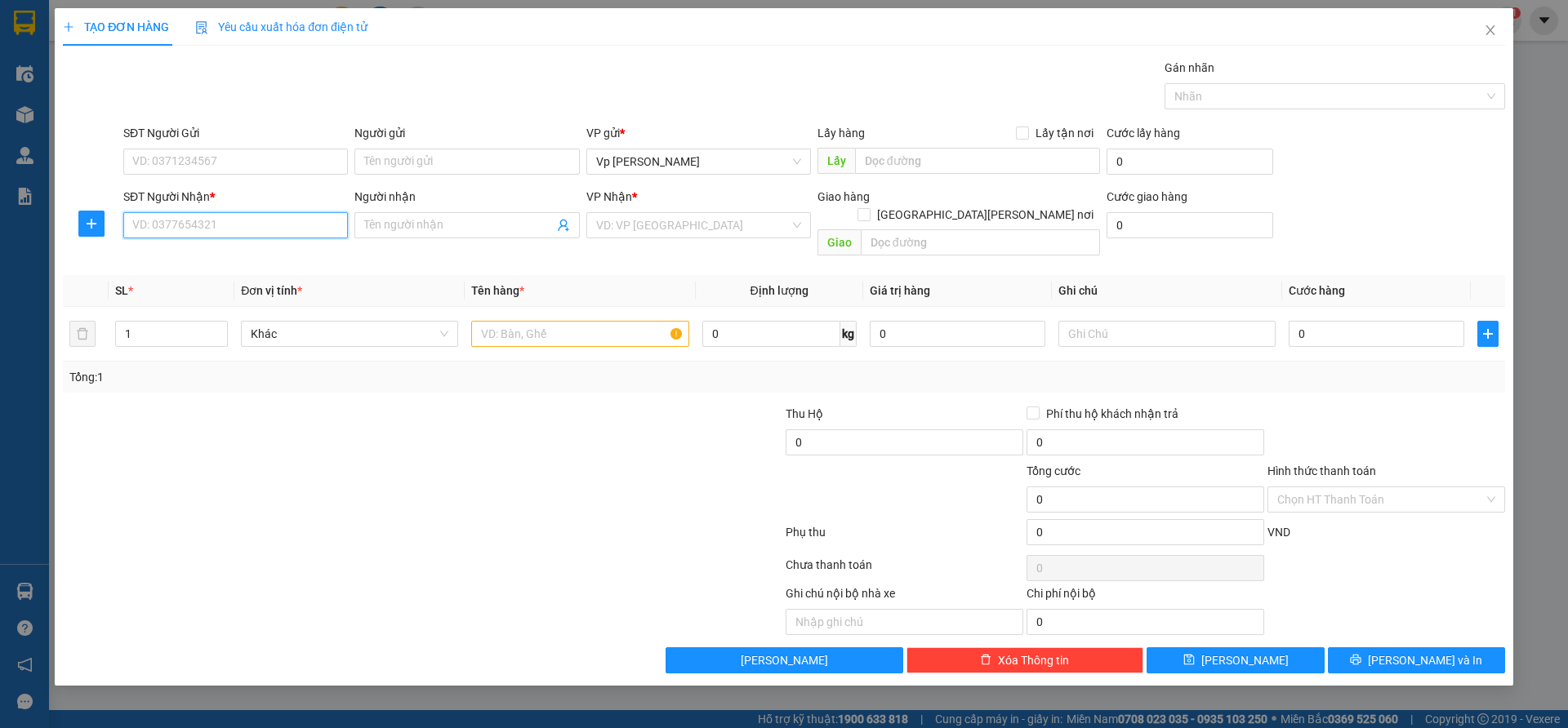
click at [264, 222] on input "SĐT Người Nhận *" at bounding box center [235, 225] width 224 height 26
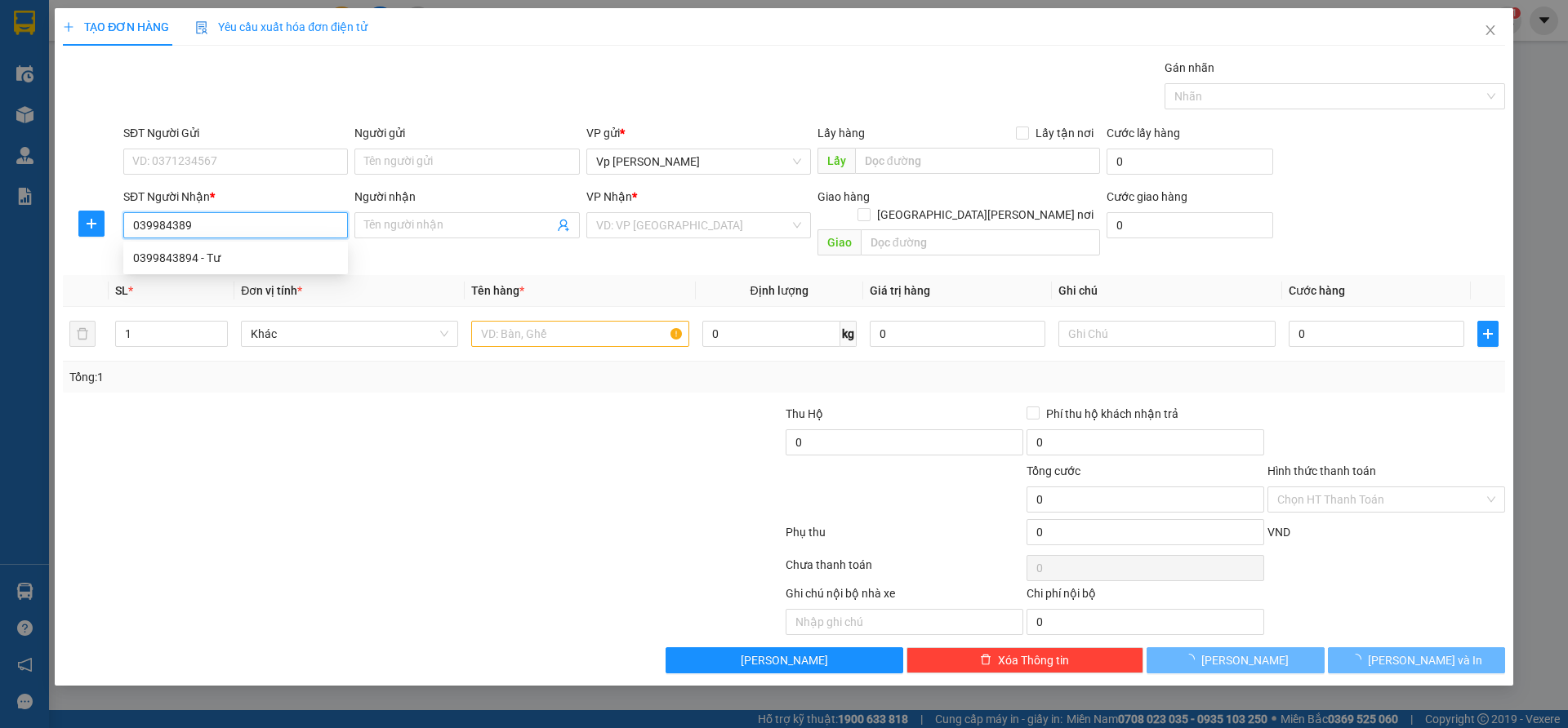
type input "0399843894"
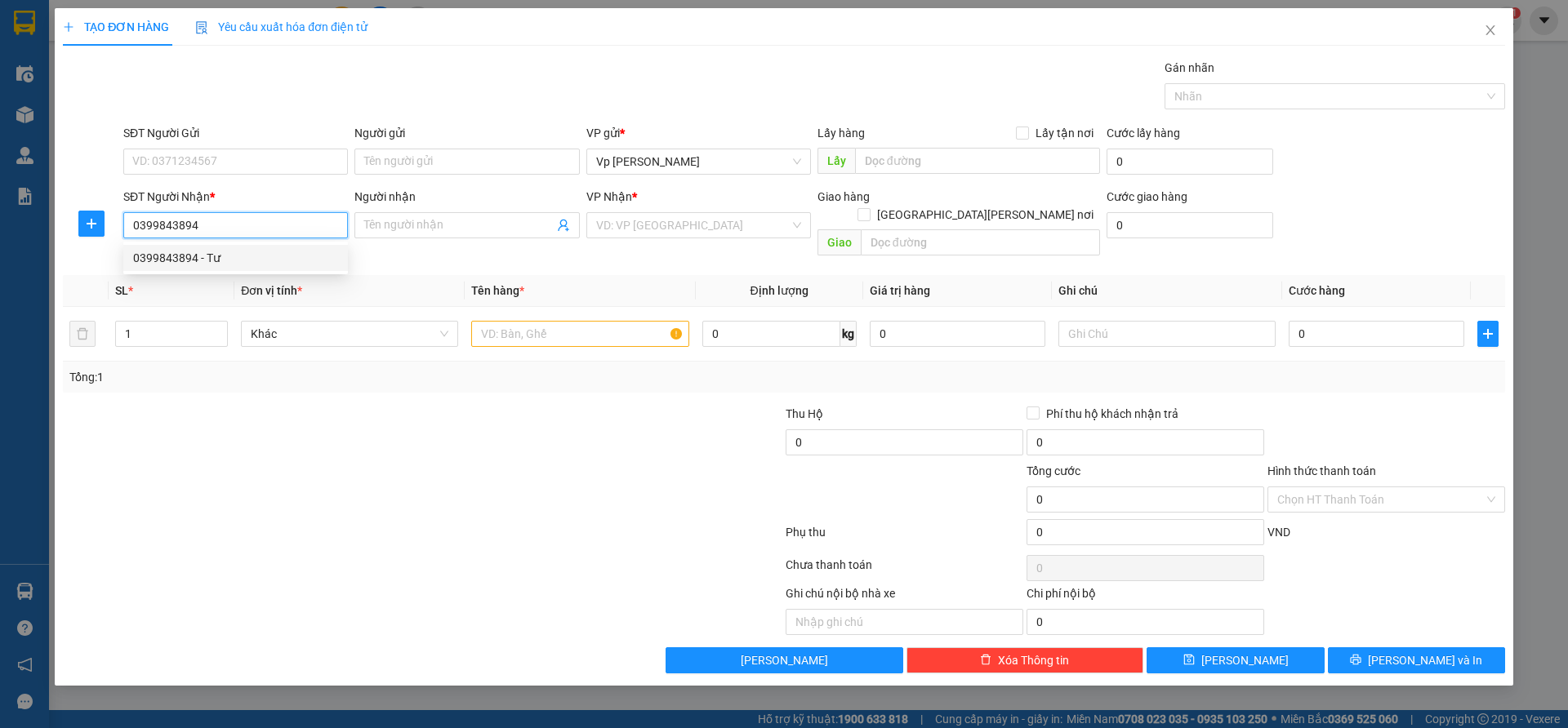
click at [285, 258] on div "0399843894 - Tư" at bounding box center [235, 258] width 205 height 18
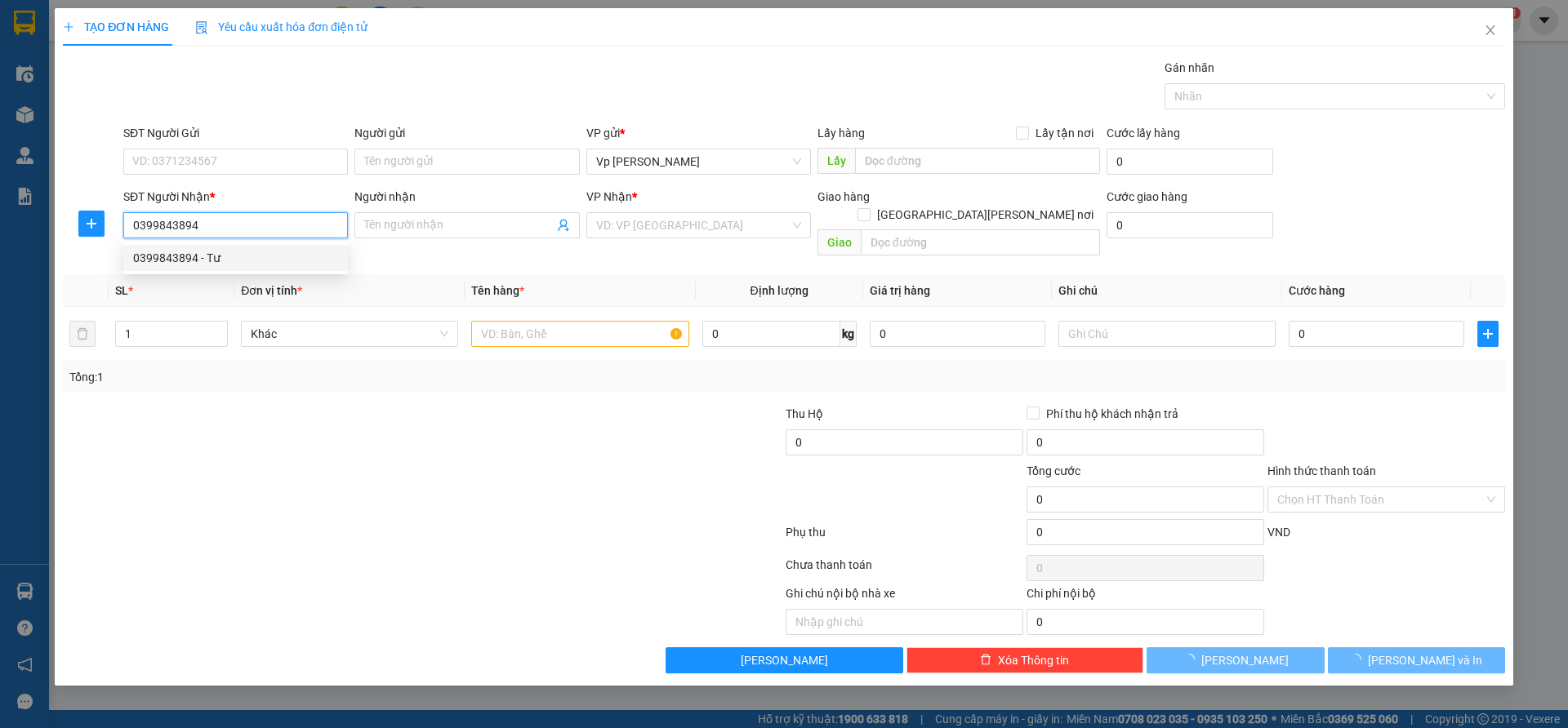
type input "Tư"
type input "vp"
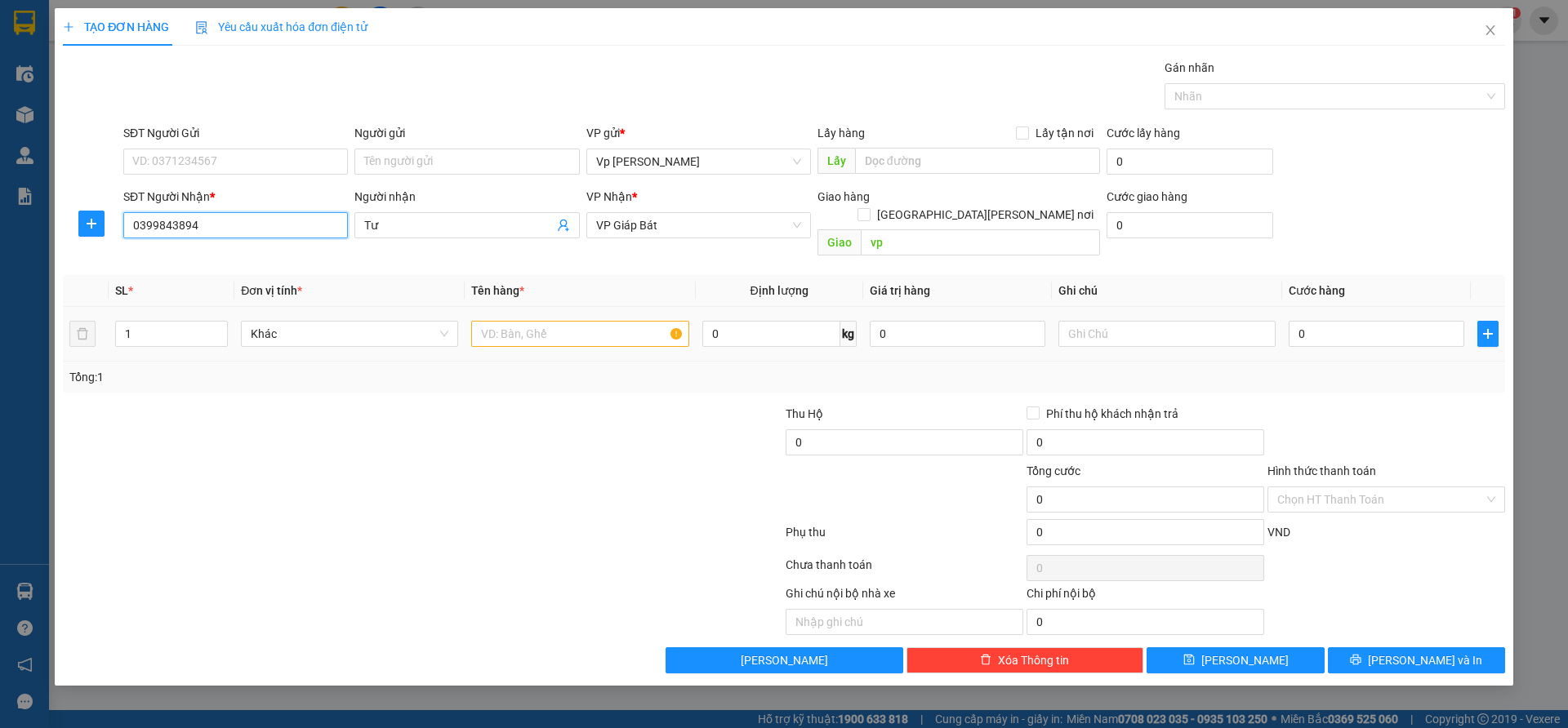
type input "0399843894"
click at [532, 327] on input "text" at bounding box center [580, 334] width 217 height 26
type input "xốp"
click at [1308, 321] on input "0" at bounding box center [1377, 334] width 176 height 26
type input "7"
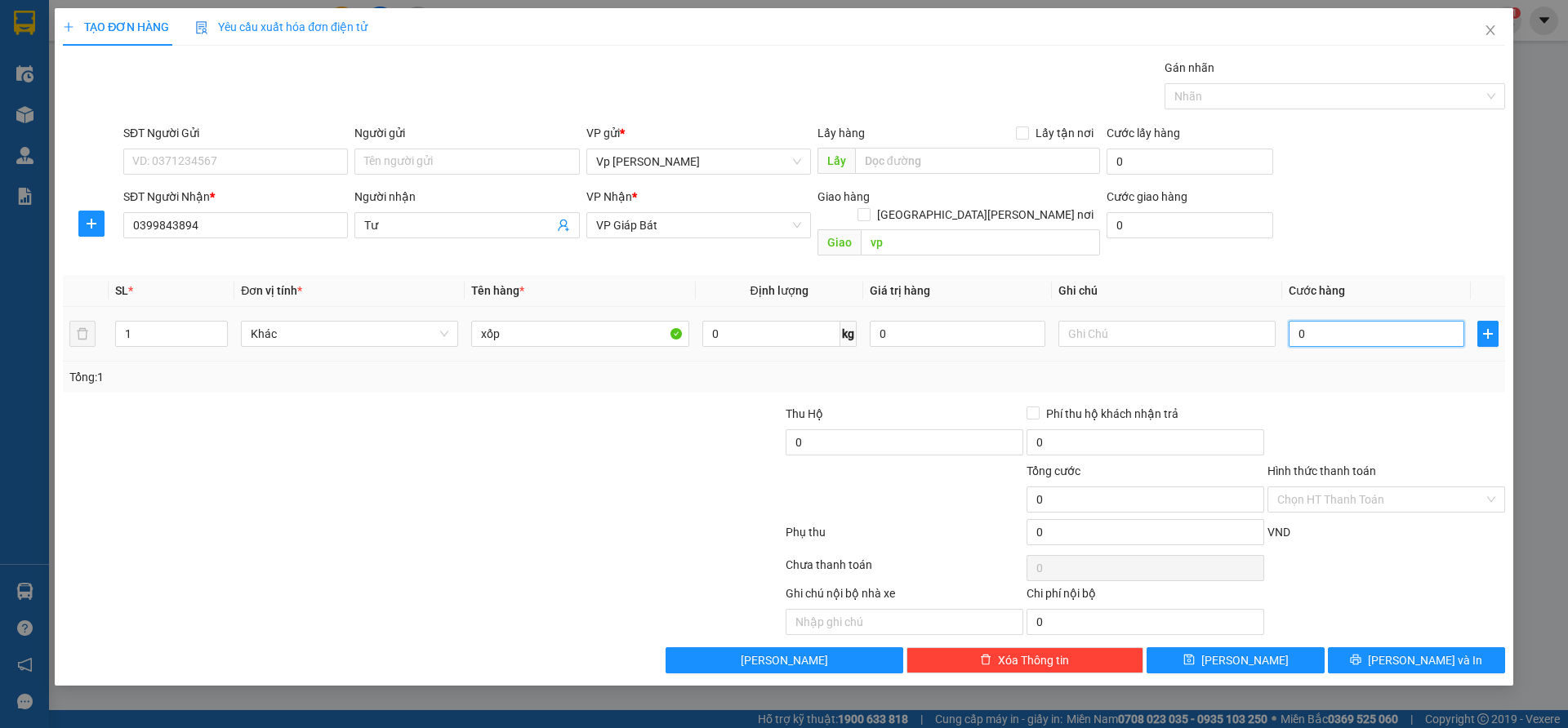
type input "7"
type input "70"
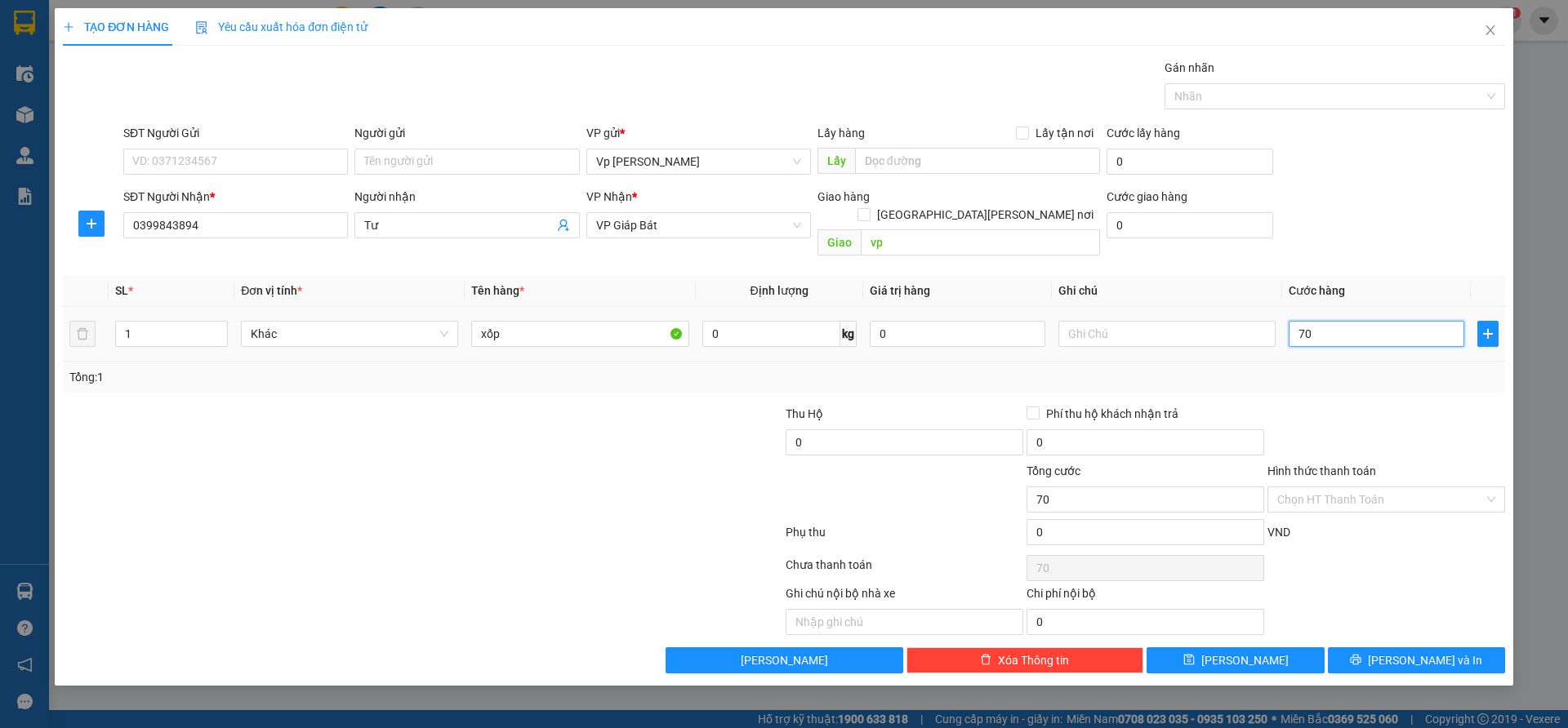
type input "700"
type input "7.000"
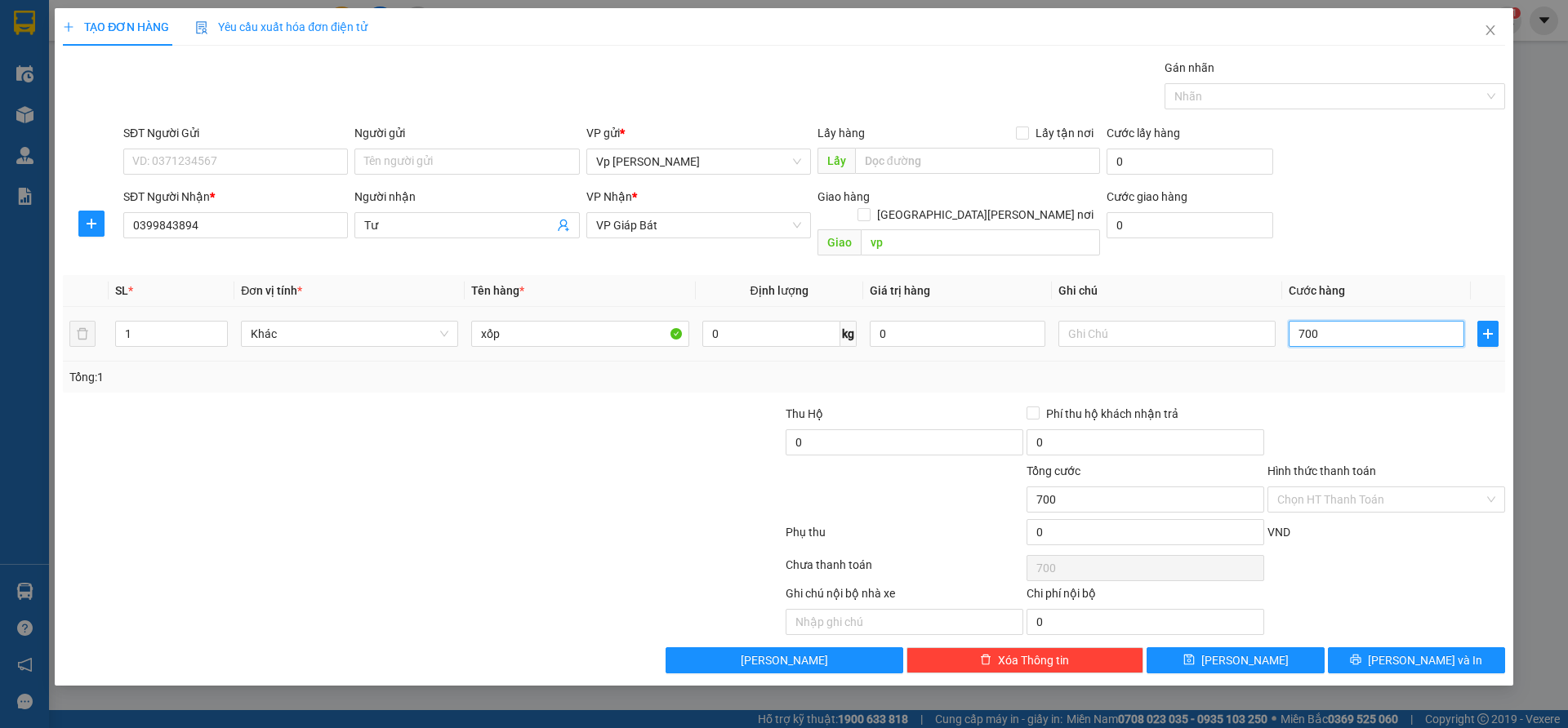
type input "7.000"
type input "70.000"
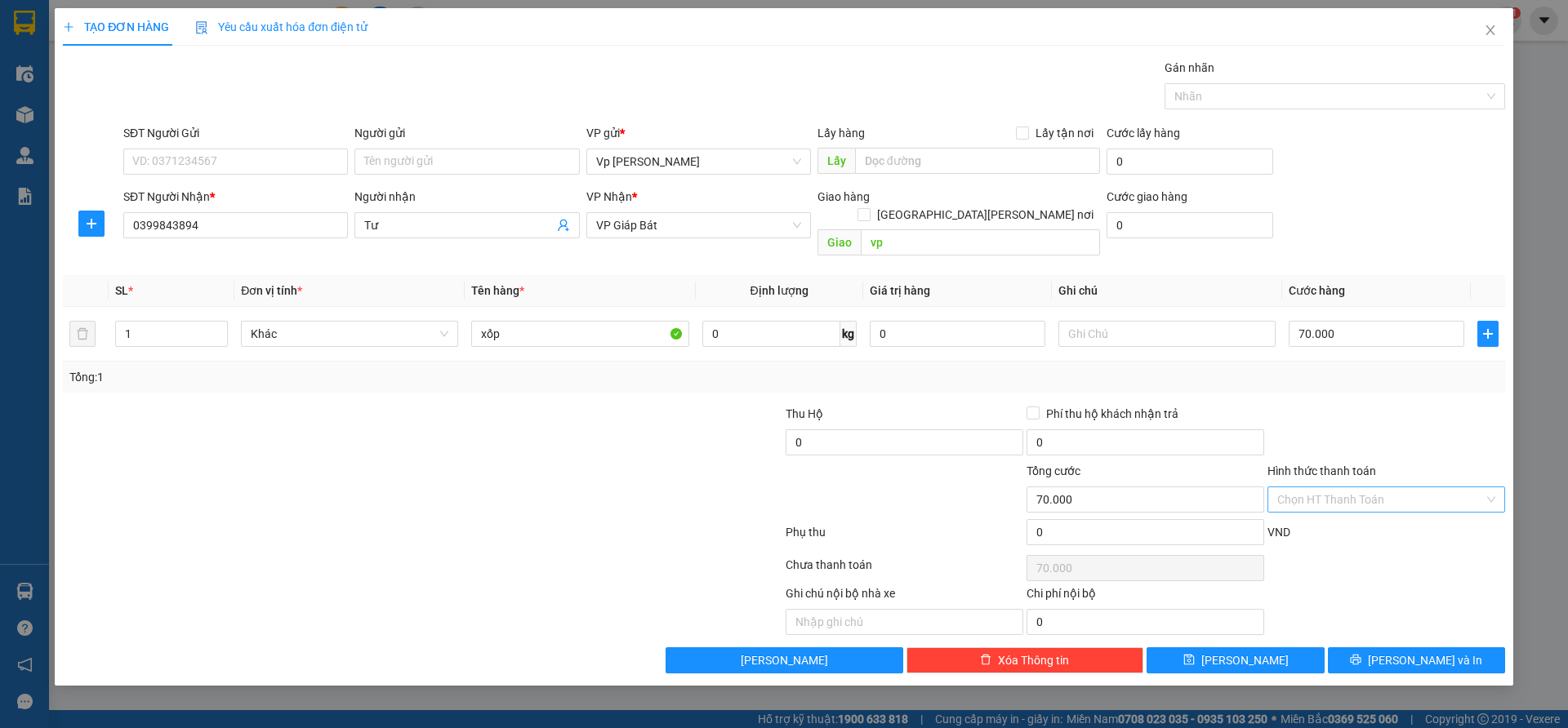
click at [1303, 487] on input "Hình thức thanh toán" at bounding box center [1380, 499] width 206 height 24
click at [1298, 515] on div "Tại văn phòng" at bounding box center [1386, 514] width 218 height 18
type input "0"
click at [1365, 648] on button "[PERSON_NAME] và In" at bounding box center [1415, 661] width 177 height 26
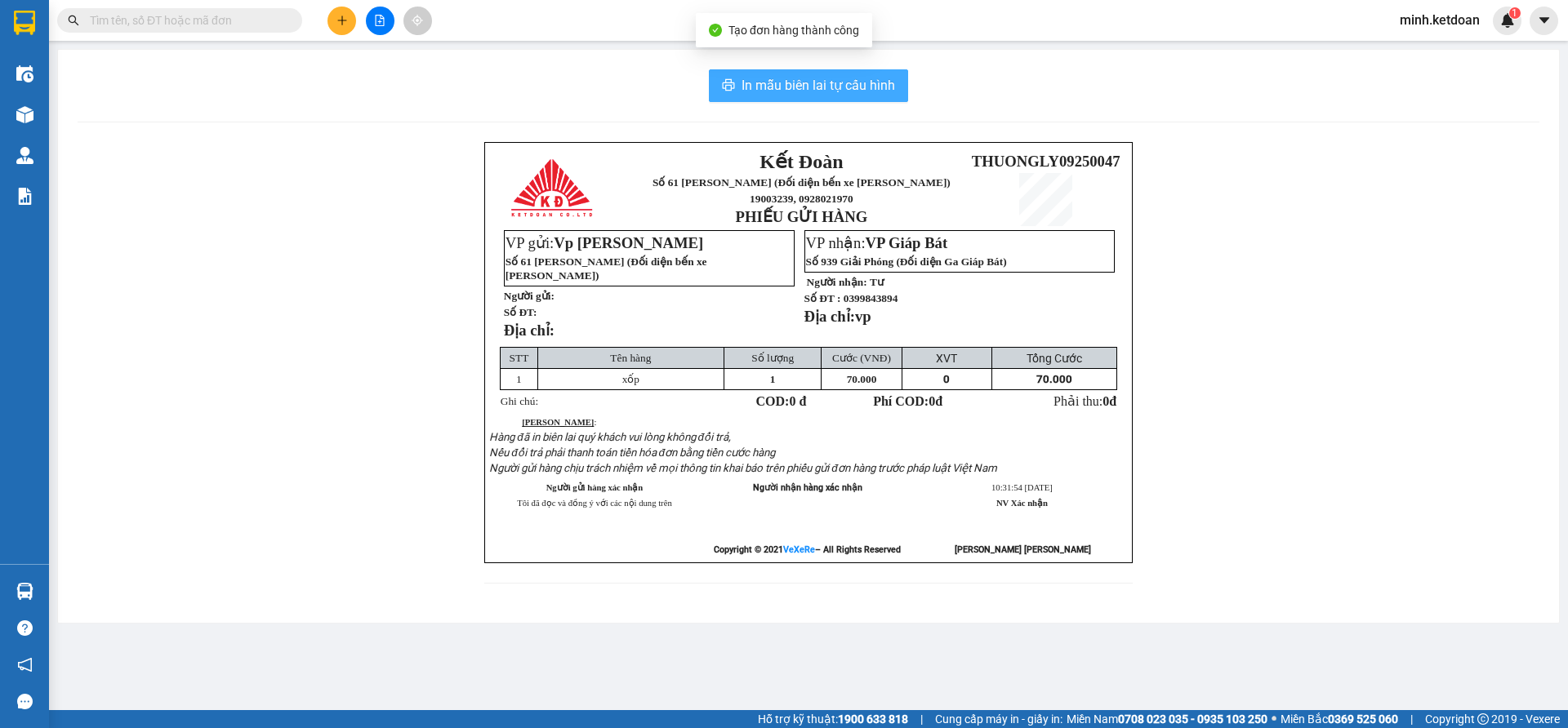
click at [808, 93] on span "In mẫu biên lai tự cấu hình" at bounding box center [818, 85] width 154 height 21
